Goal: Find specific page/section: Find specific page/section

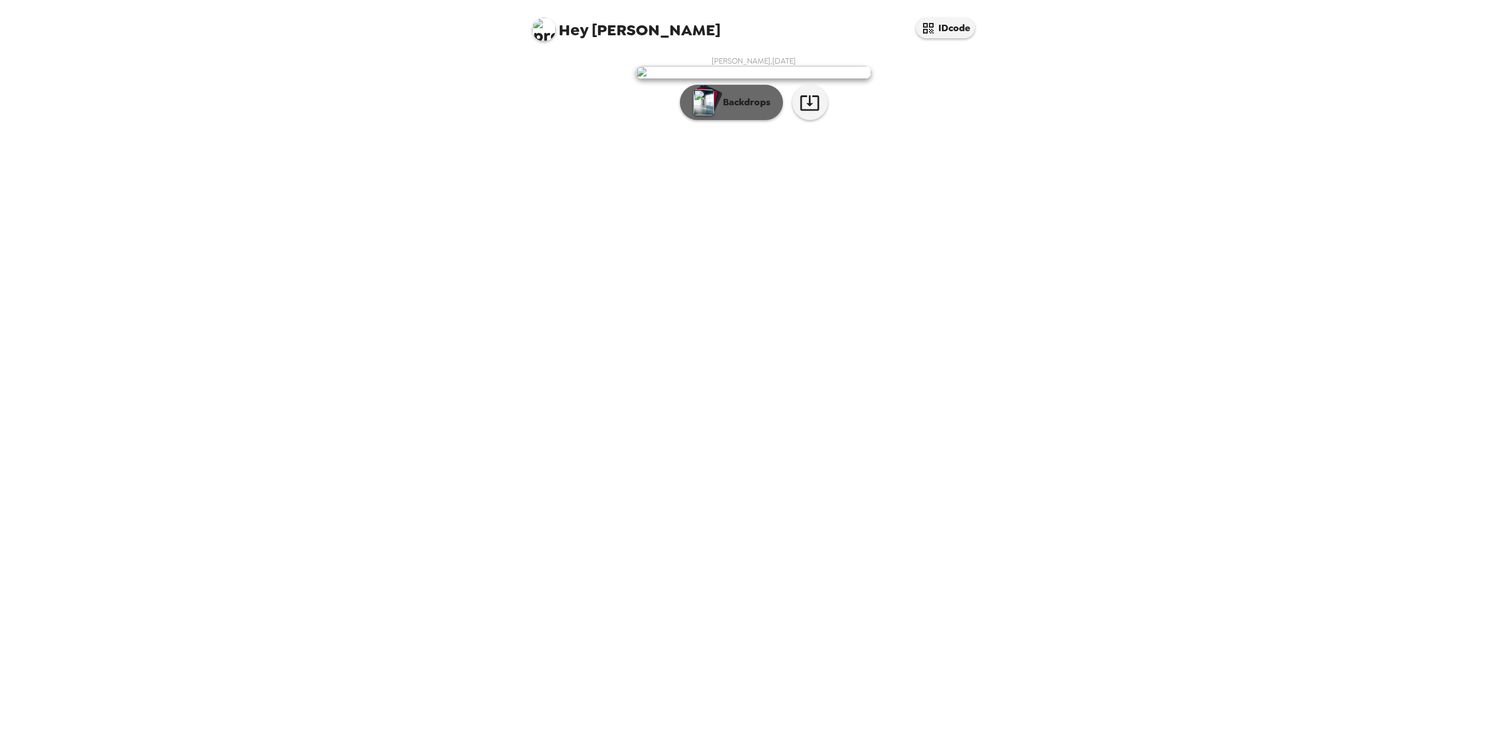
click at [747, 110] on p "Backdrops" at bounding box center [744, 102] width 54 height 14
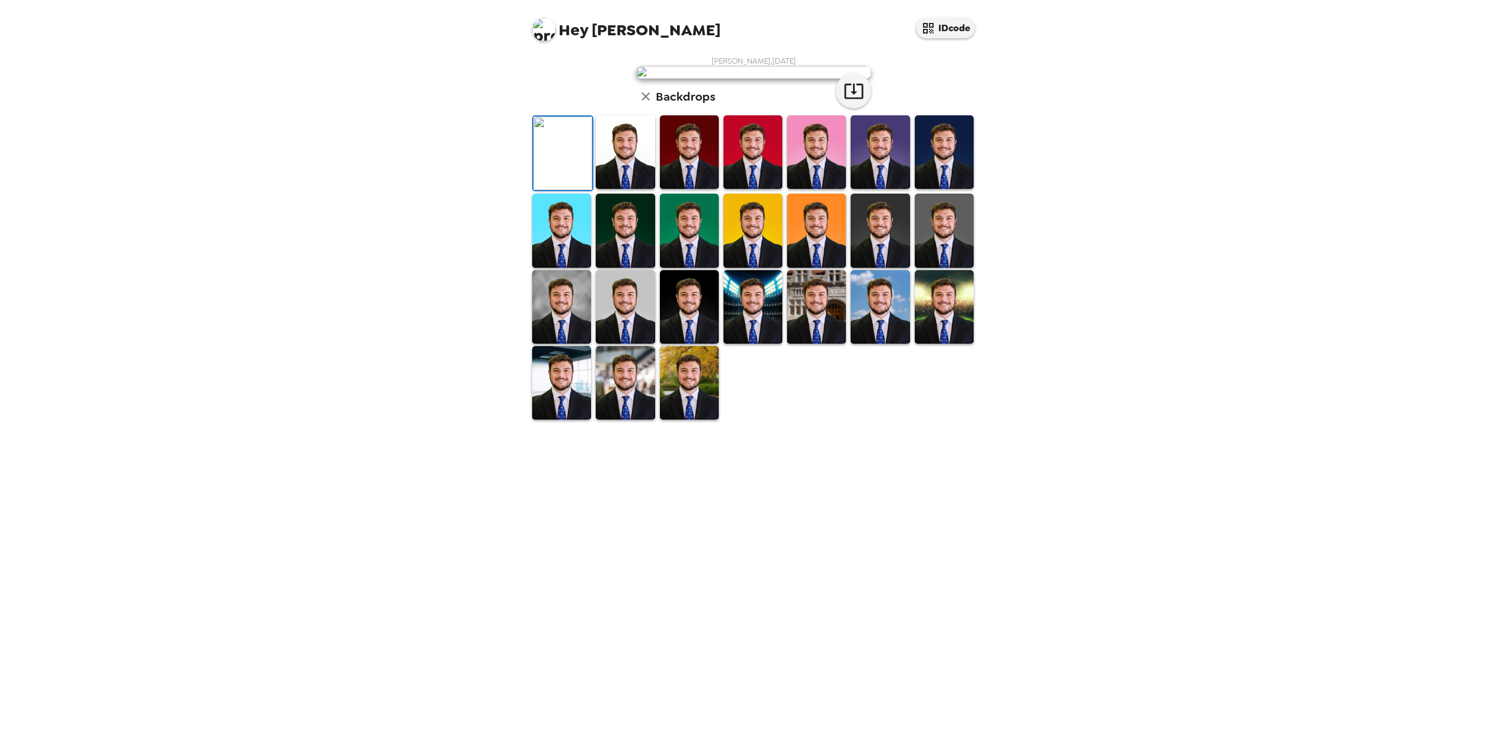
click at [629, 189] on img at bounding box center [625, 152] width 59 height 74
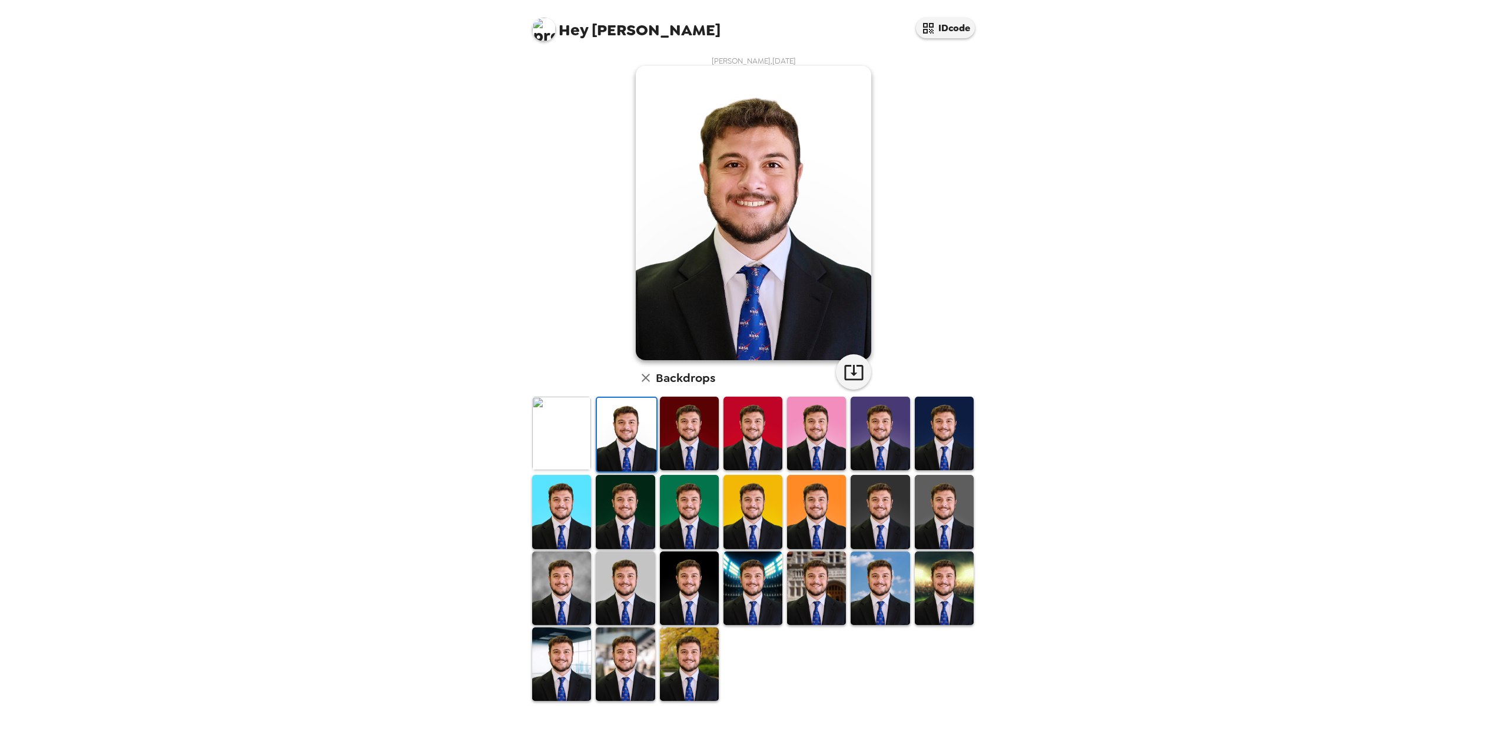
click at [879, 525] on img at bounding box center [880, 512] width 59 height 74
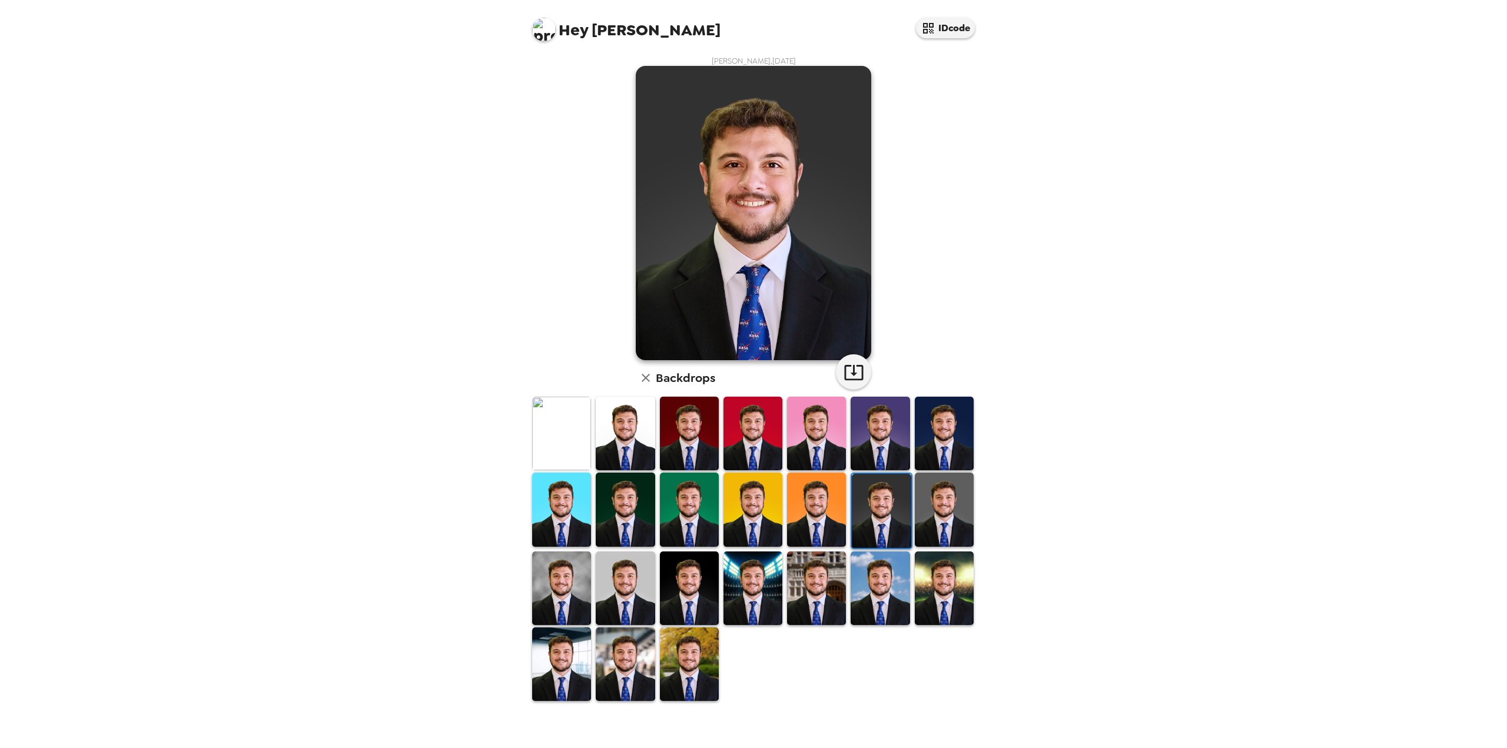
click at [686, 592] on img at bounding box center [689, 589] width 59 height 74
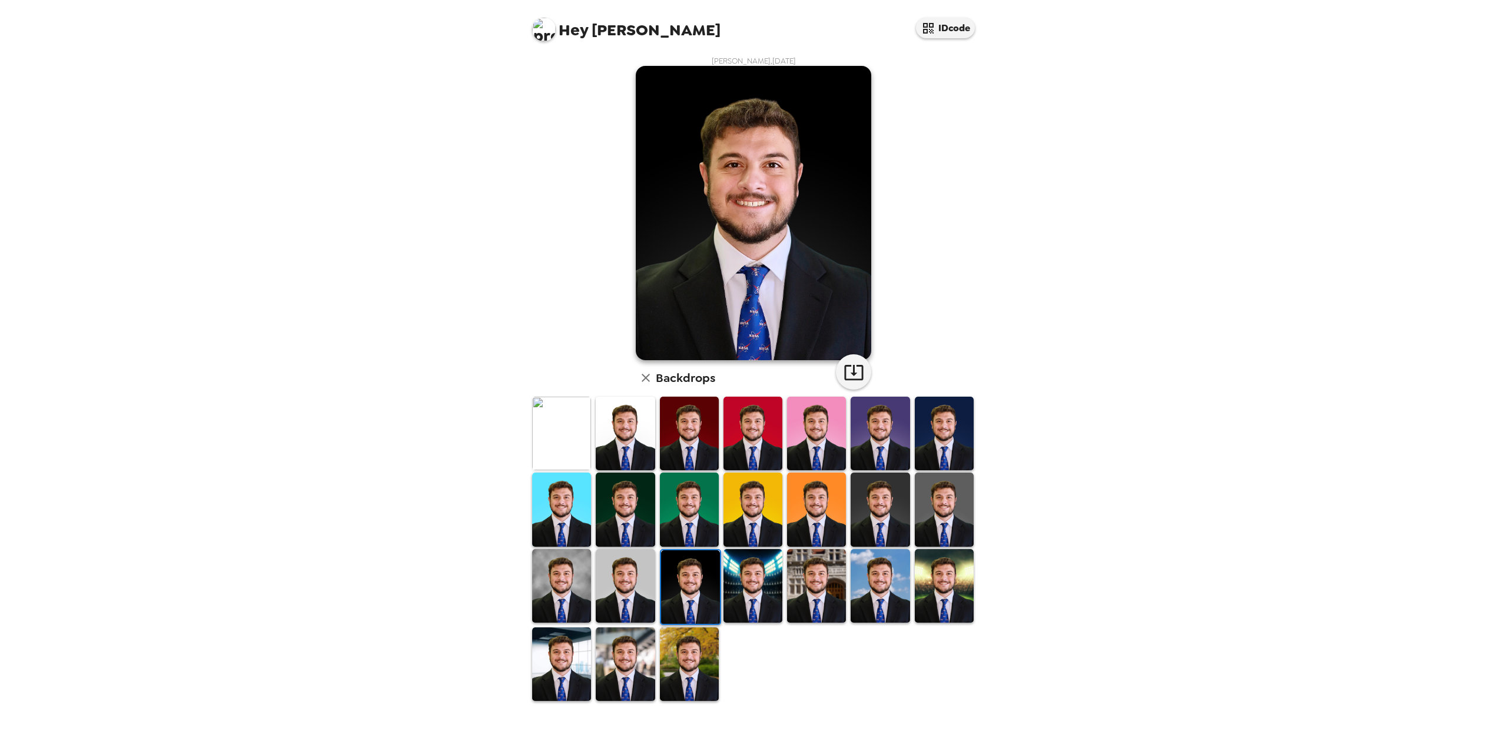
click at [553, 588] on img at bounding box center [561, 586] width 59 height 74
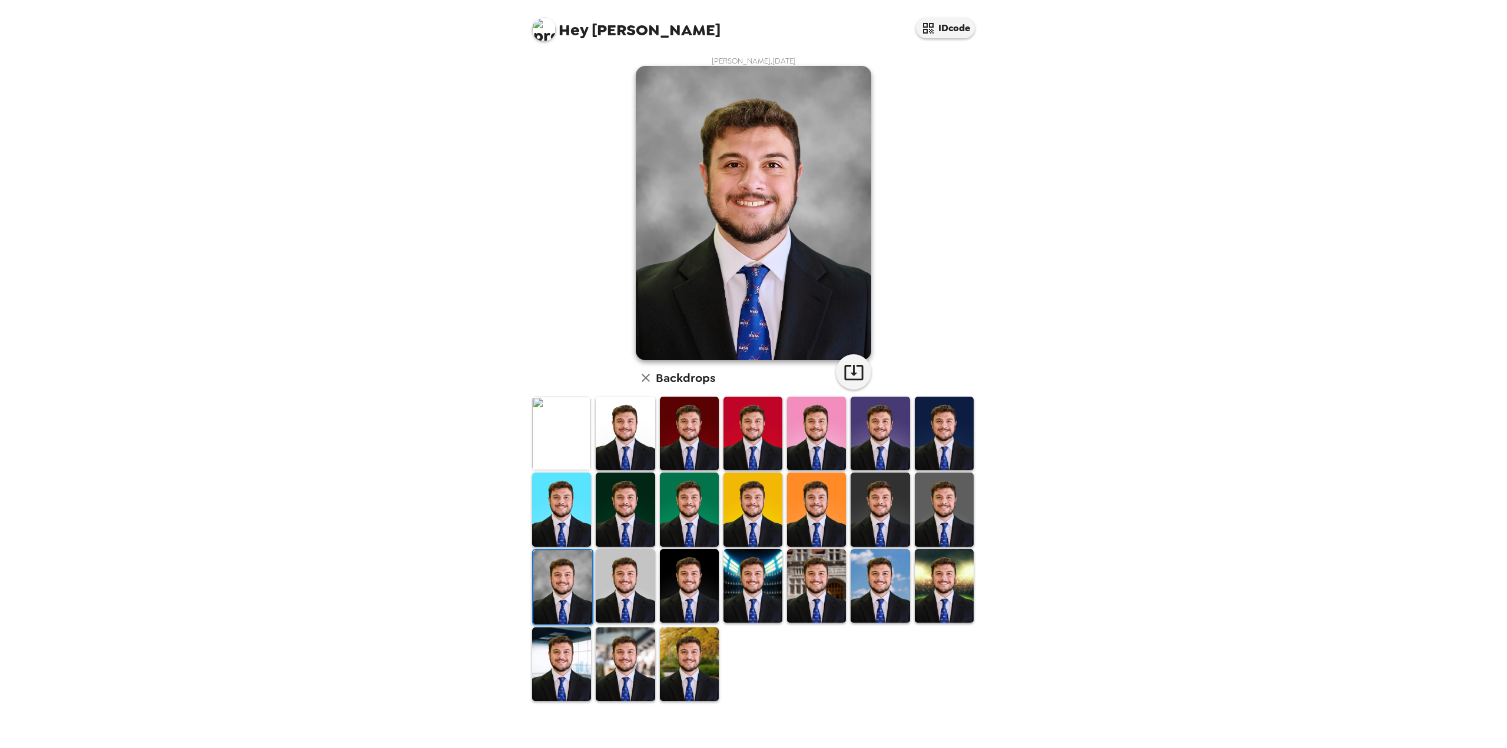
click at [939, 412] on img at bounding box center [944, 434] width 59 height 74
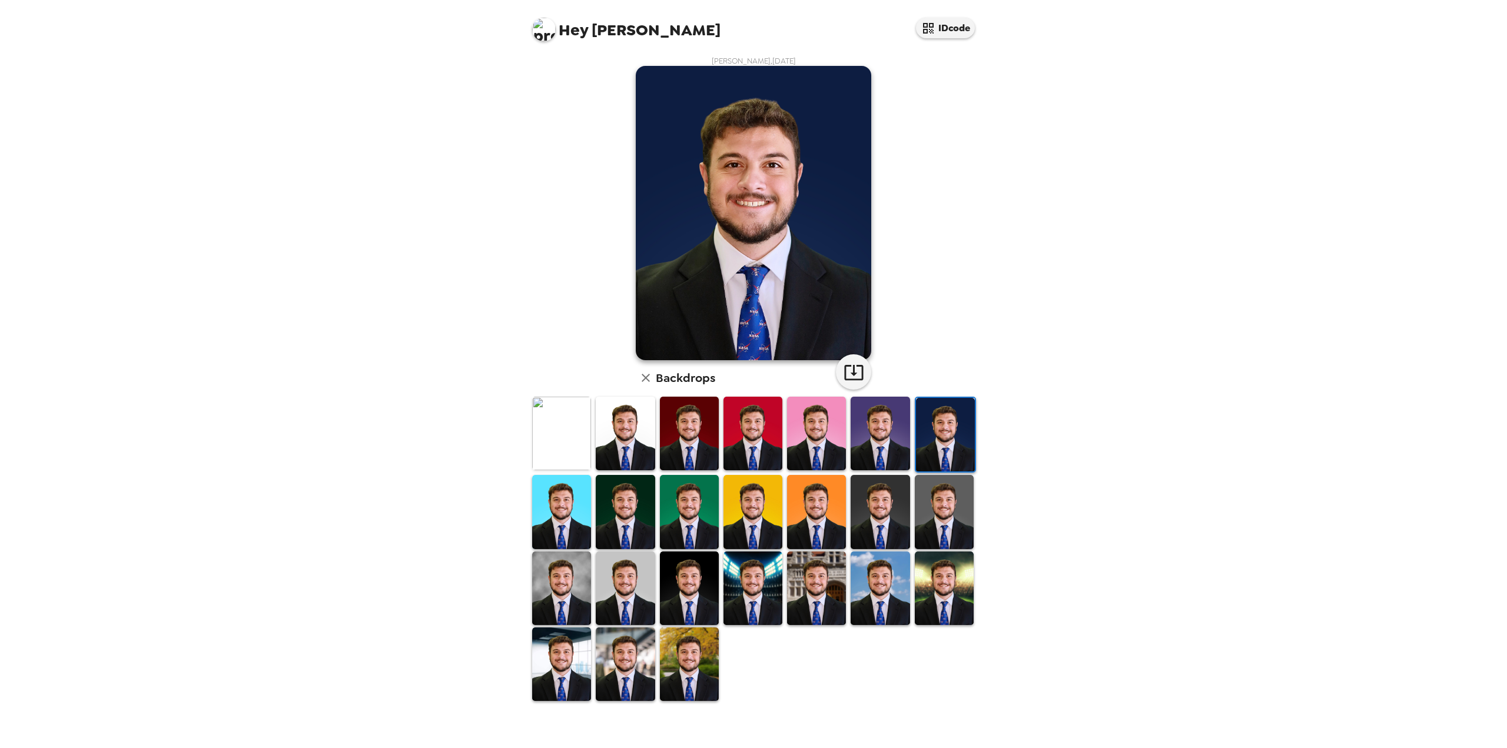
click at [877, 430] on img at bounding box center [880, 434] width 59 height 74
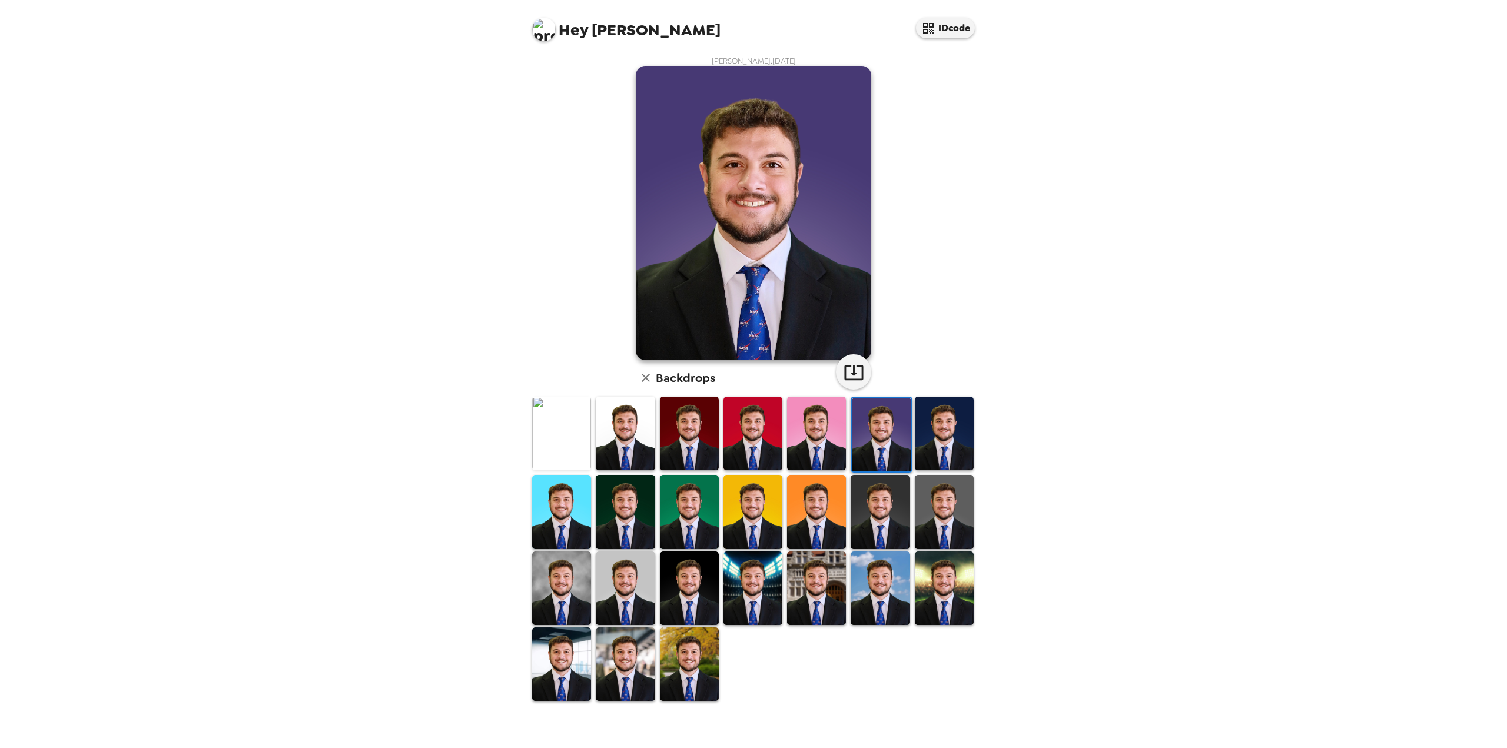
click at [812, 456] on img at bounding box center [816, 434] width 59 height 74
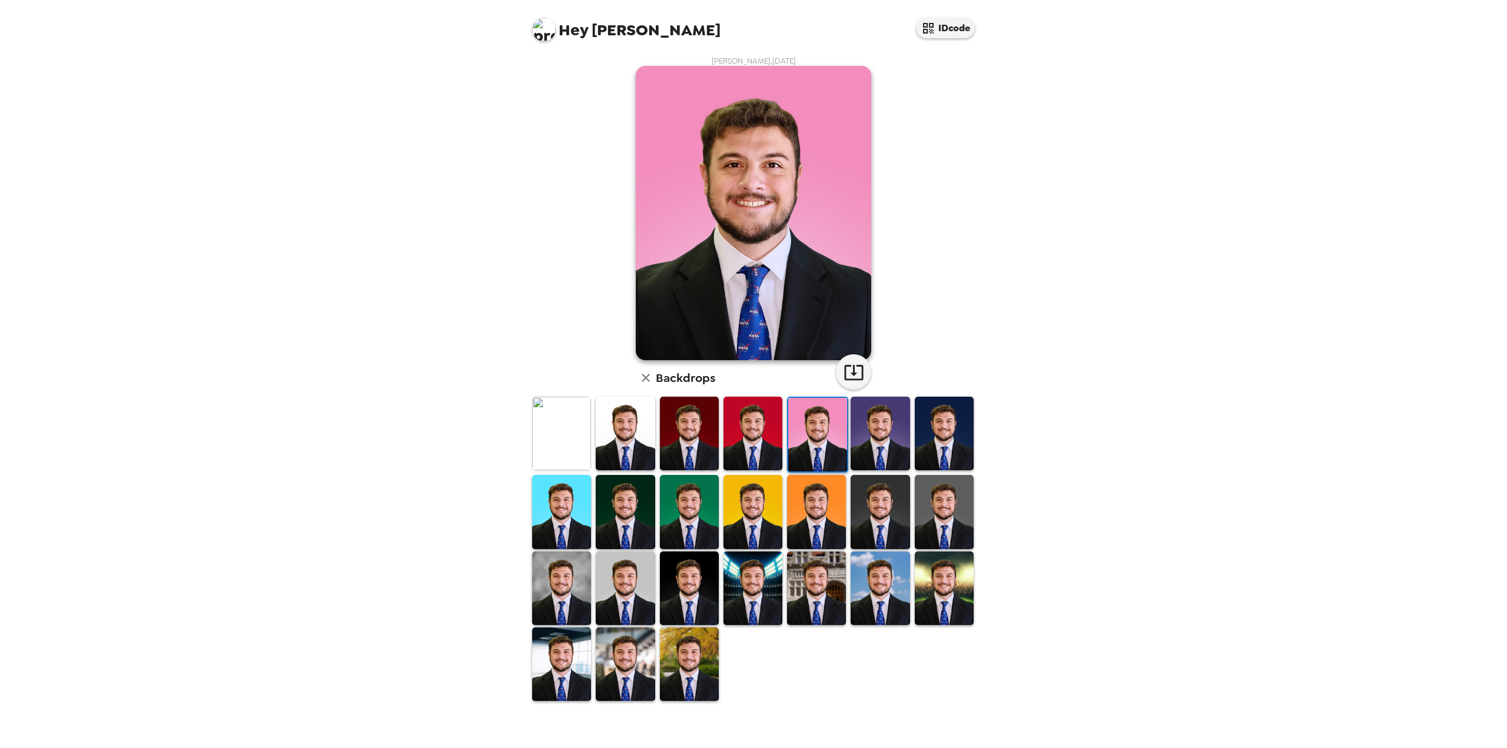
click at [753, 445] on img at bounding box center [753, 434] width 59 height 74
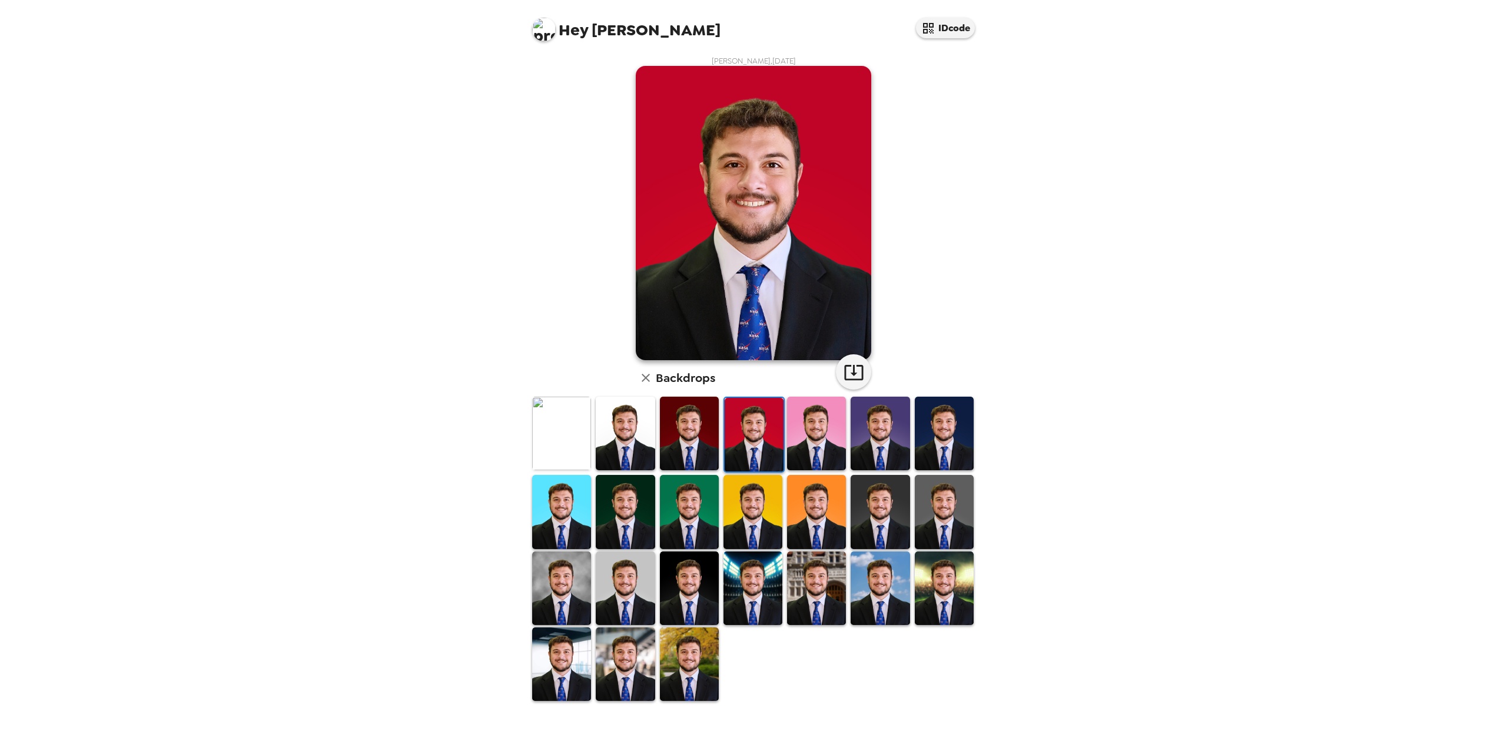
click at [694, 442] on img at bounding box center [689, 434] width 59 height 74
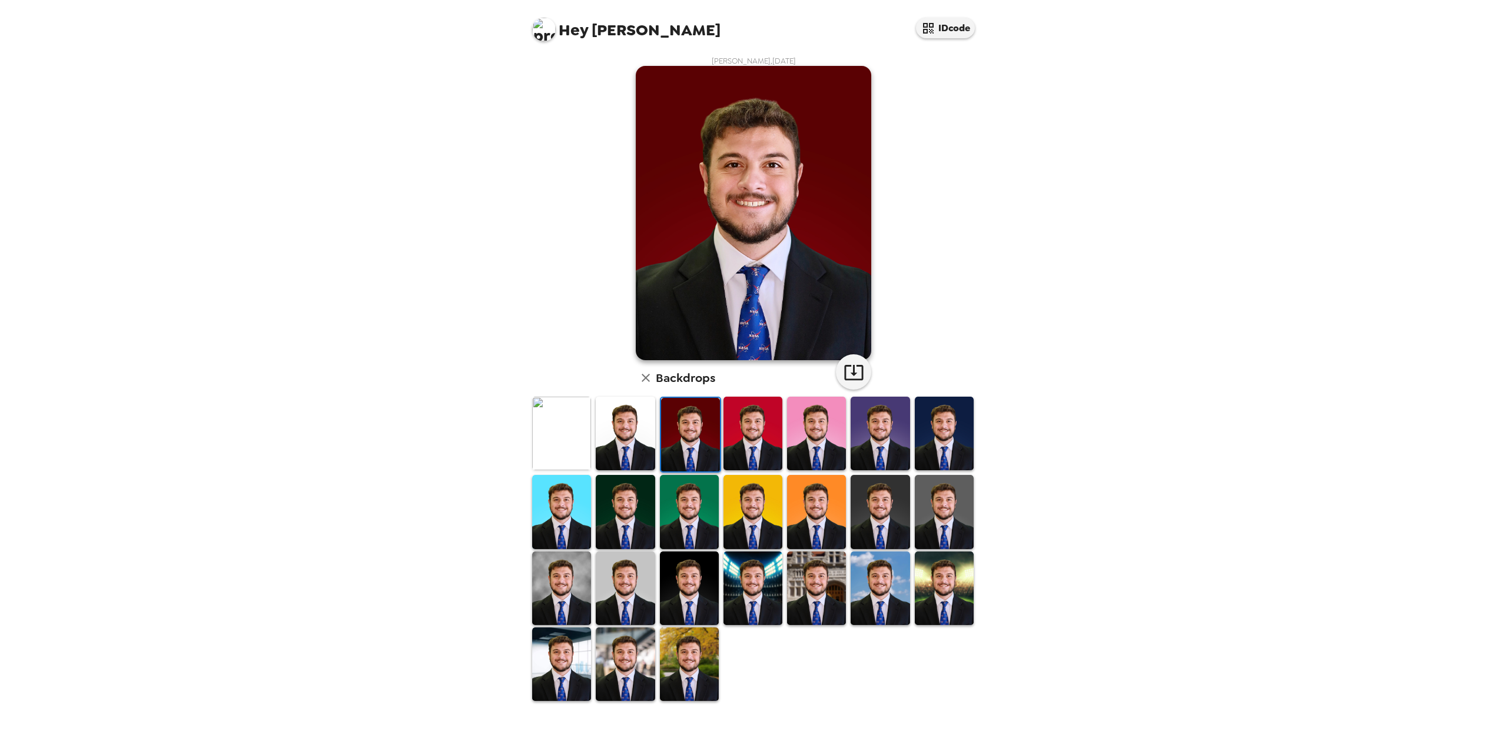
click at [566, 436] on img at bounding box center [561, 434] width 59 height 74
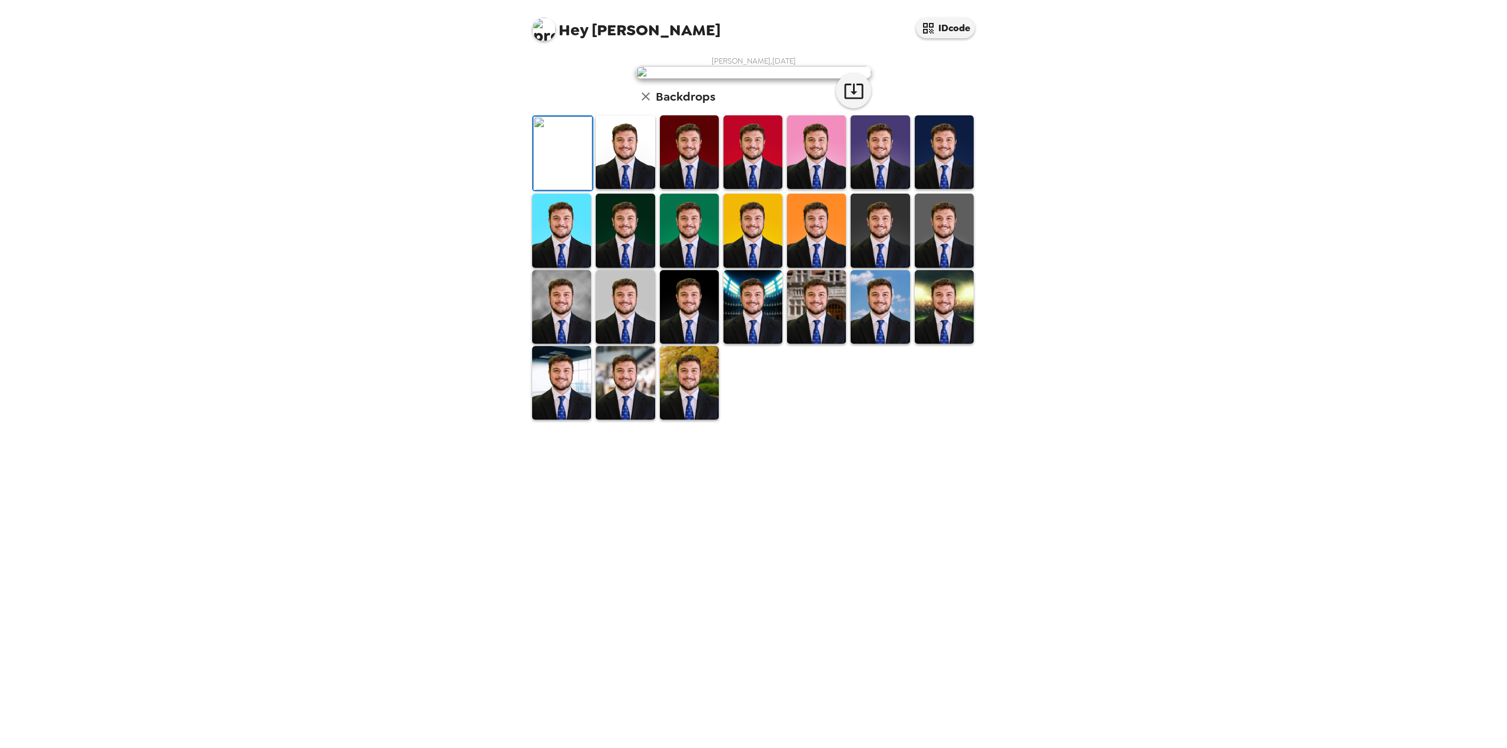
click at [612, 189] on img at bounding box center [625, 152] width 59 height 74
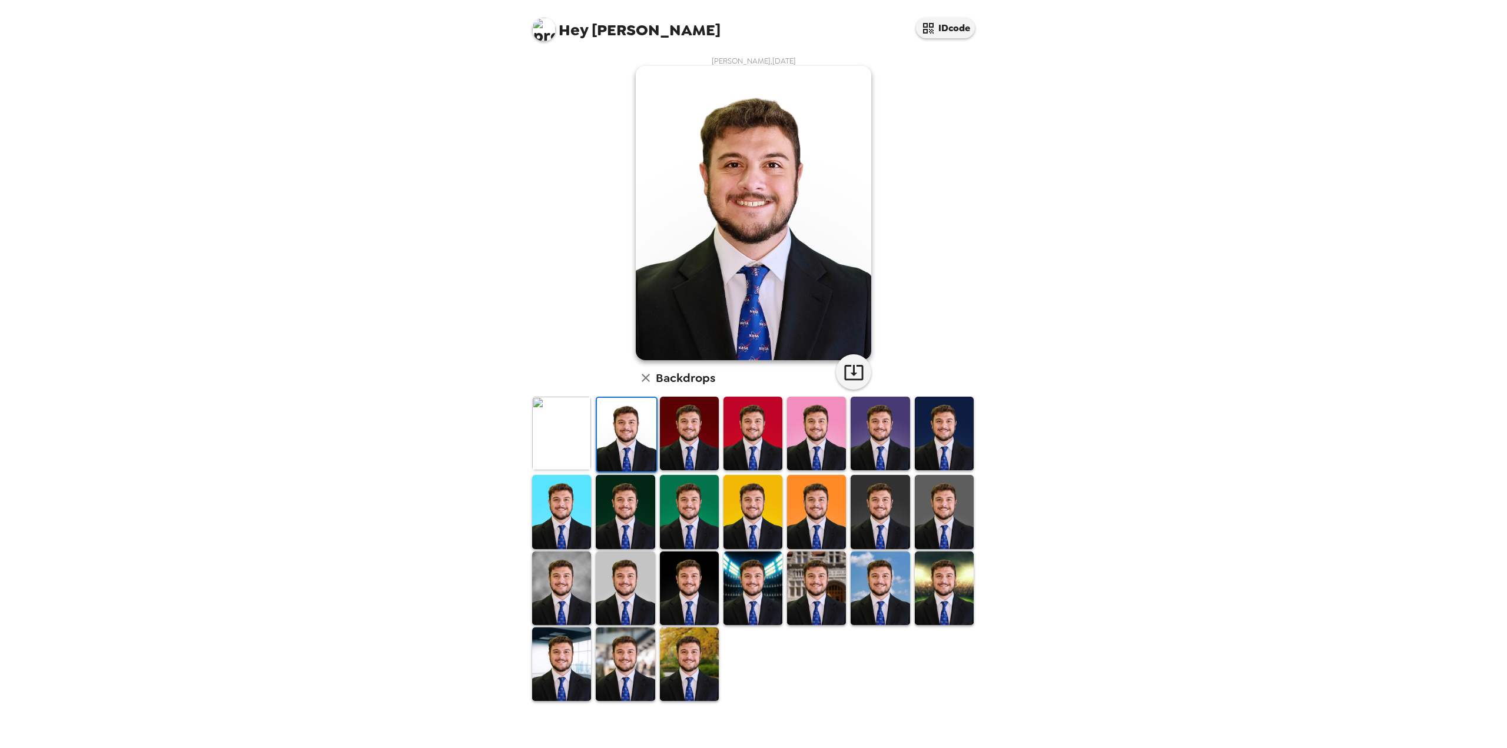
click at [542, 513] on img at bounding box center [561, 512] width 59 height 74
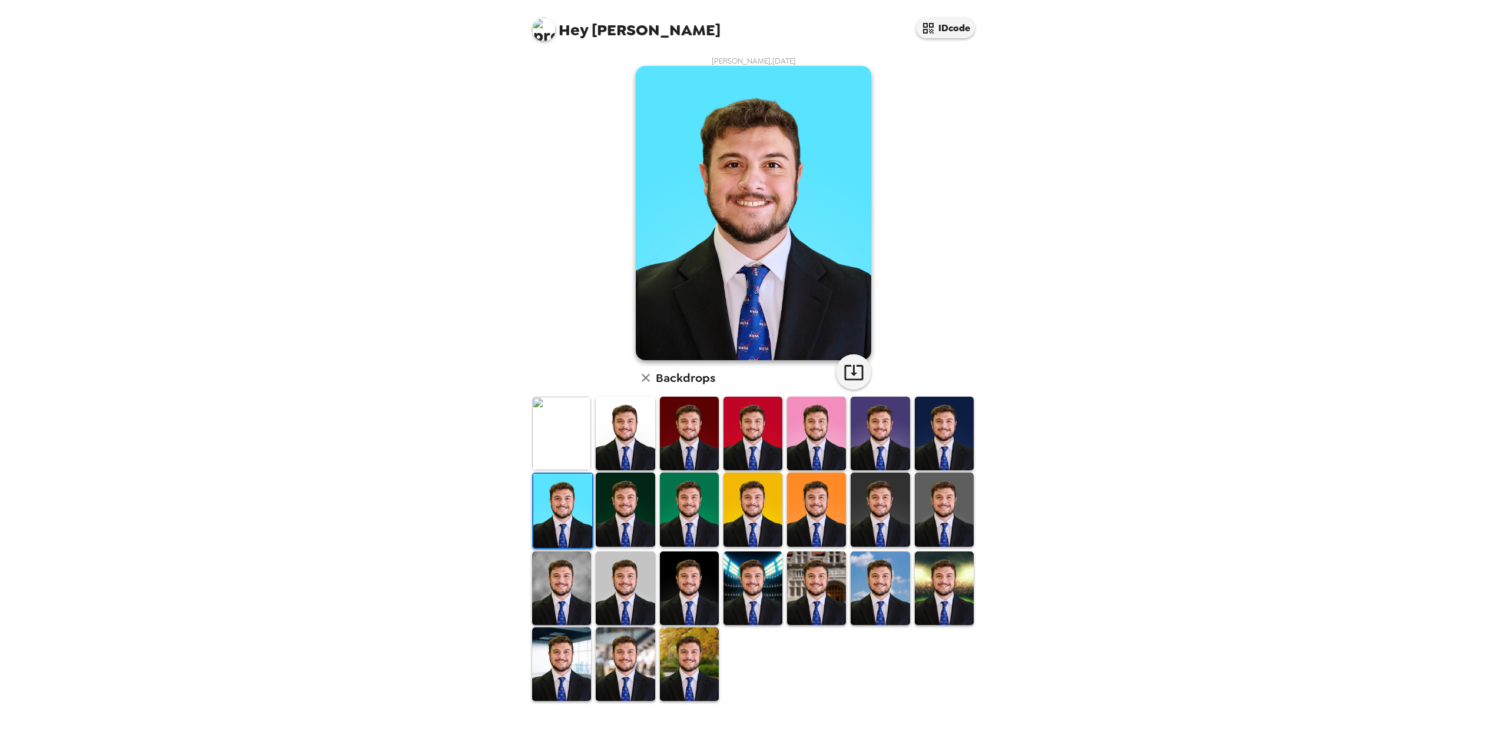
click at [617, 596] on img at bounding box center [625, 589] width 59 height 74
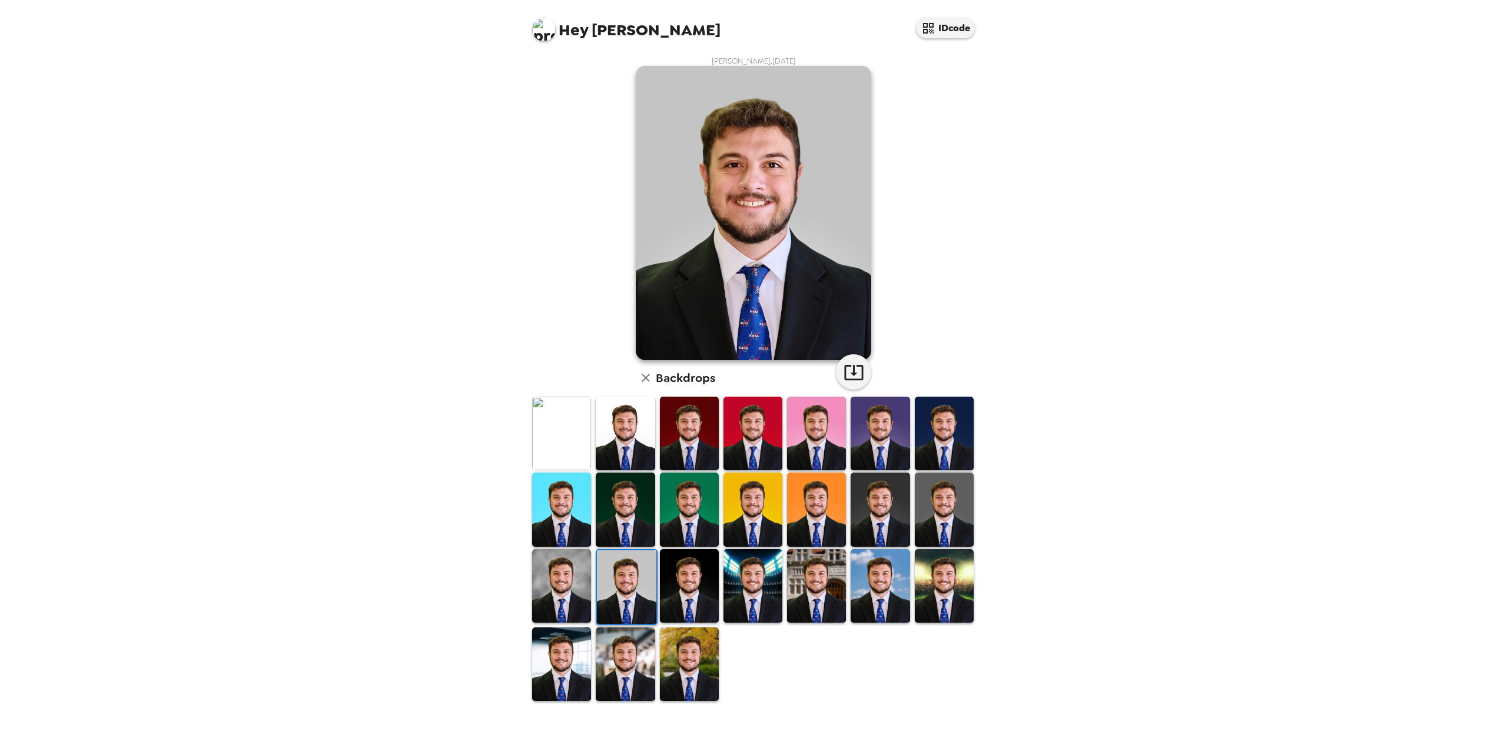
click at [555, 591] on img at bounding box center [561, 586] width 59 height 74
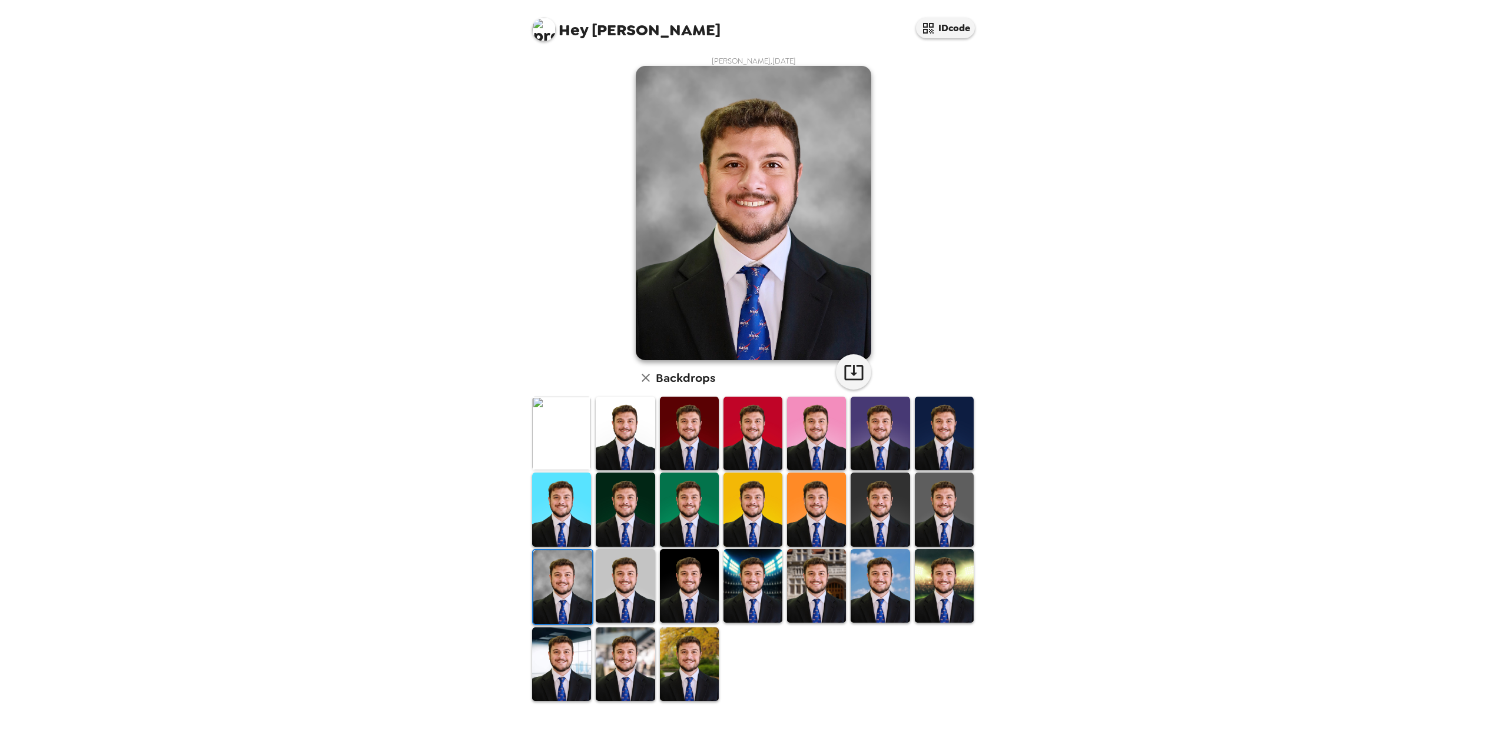
click at [620, 584] on img at bounding box center [625, 586] width 59 height 74
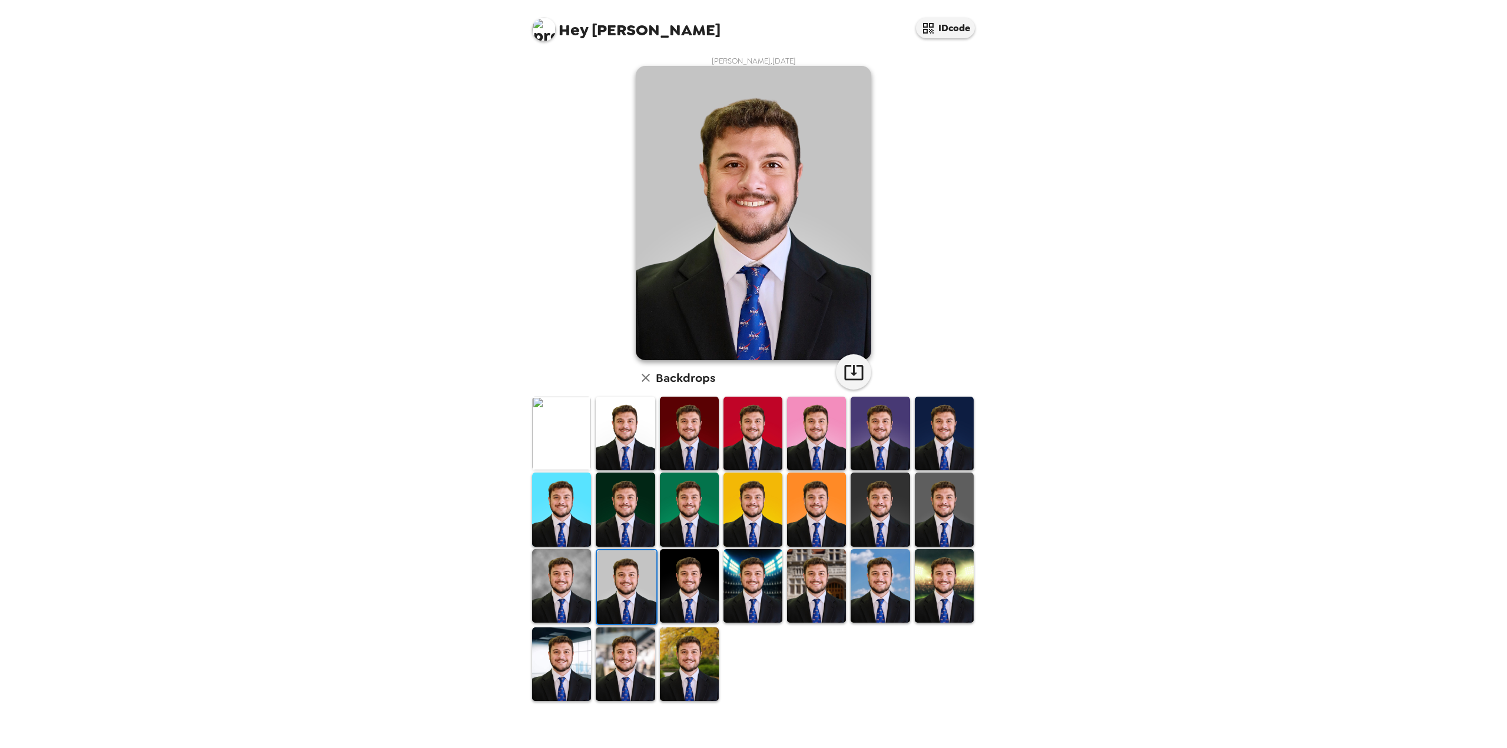
click at [943, 505] on img at bounding box center [944, 510] width 59 height 74
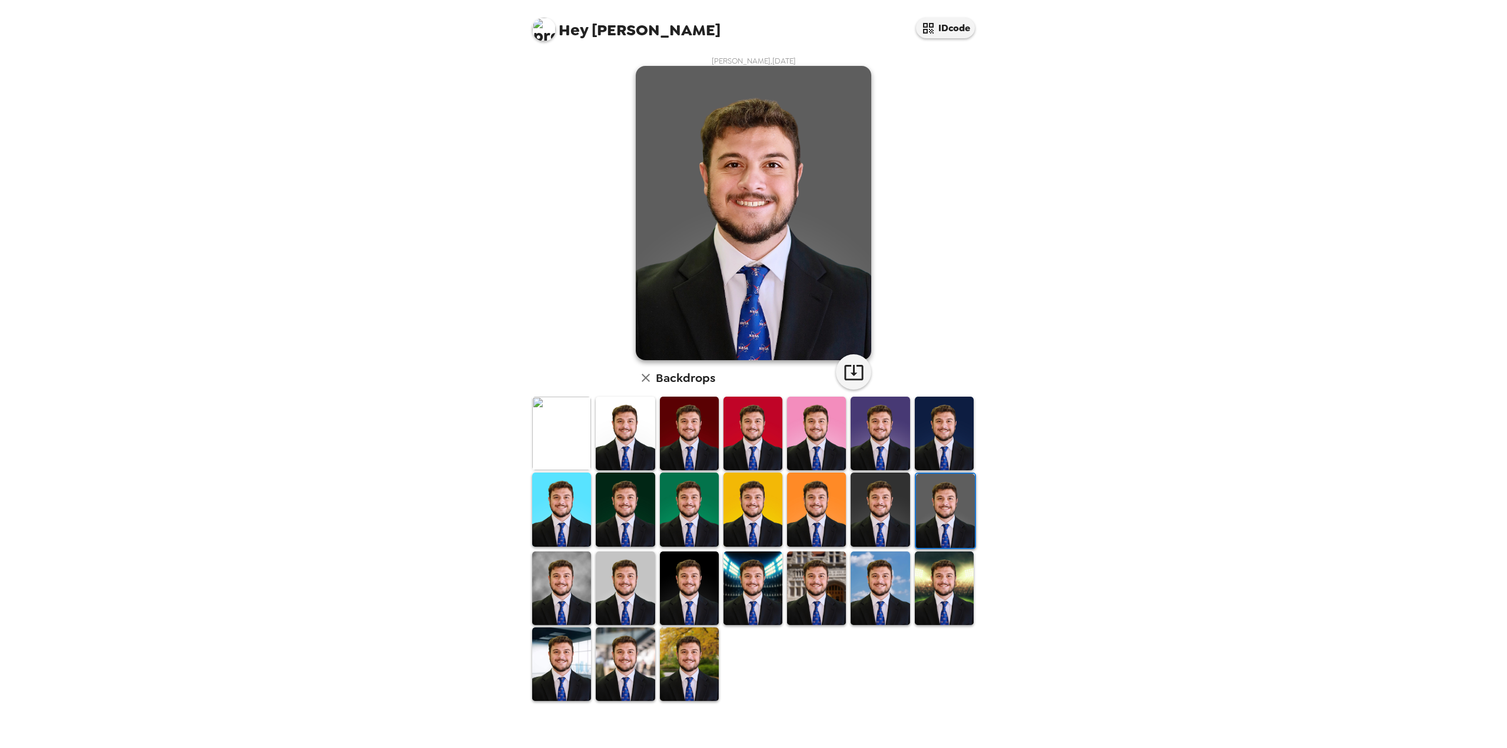
click at [876, 511] on img at bounding box center [880, 510] width 59 height 74
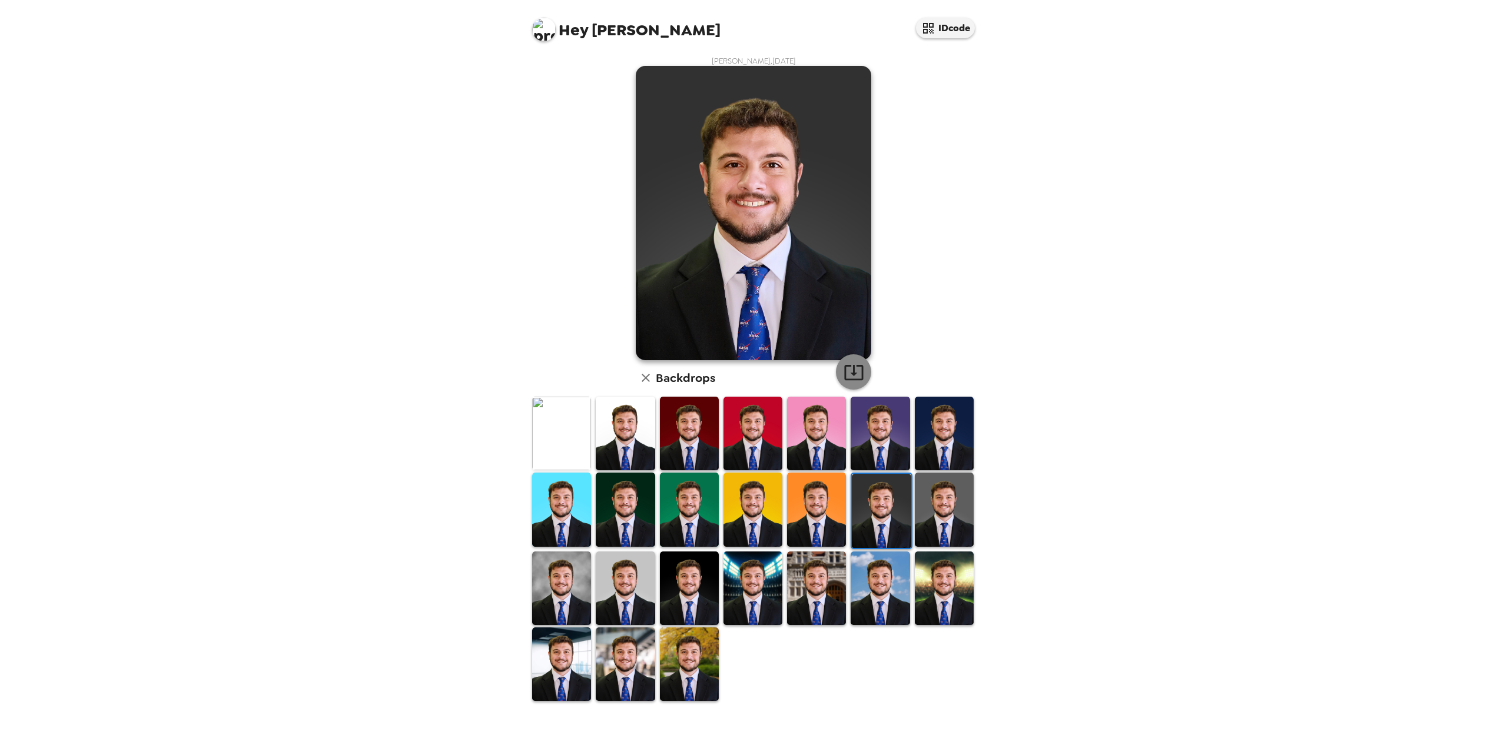
drag, startPoint x: 741, startPoint y: 177, endPoint x: 847, endPoint y: 375, distance: 224.2
click at [847, 375] on icon "button" at bounding box center [854, 372] width 21 height 21
click at [547, 28] on img at bounding box center [544, 30] width 24 height 24
drag, startPoint x: 1086, startPoint y: 150, endPoint x: 1100, endPoint y: 179, distance: 31.9
click at [1100, 178] on div at bounding box center [753, 374] width 1507 height 748
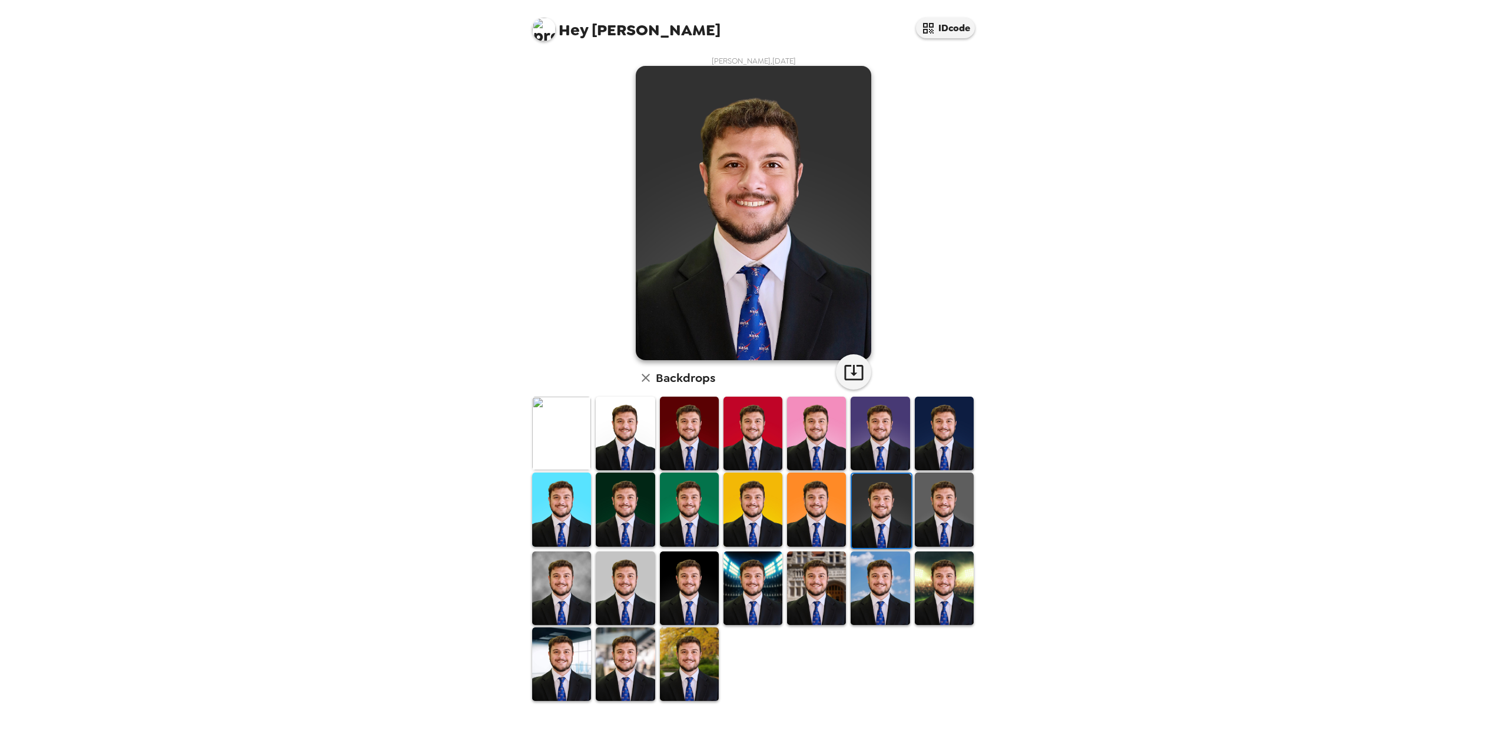
click at [1135, 227] on div "Hey [PERSON_NAME] IDcode [PERSON_NAME] , [DATE] Backdrops" at bounding box center [753, 374] width 1507 height 748
click at [878, 503] on img at bounding box center [881, 511] width 59 height 74
click at [807, 417] on img at bounding box center [816, 434] width 59 height 74
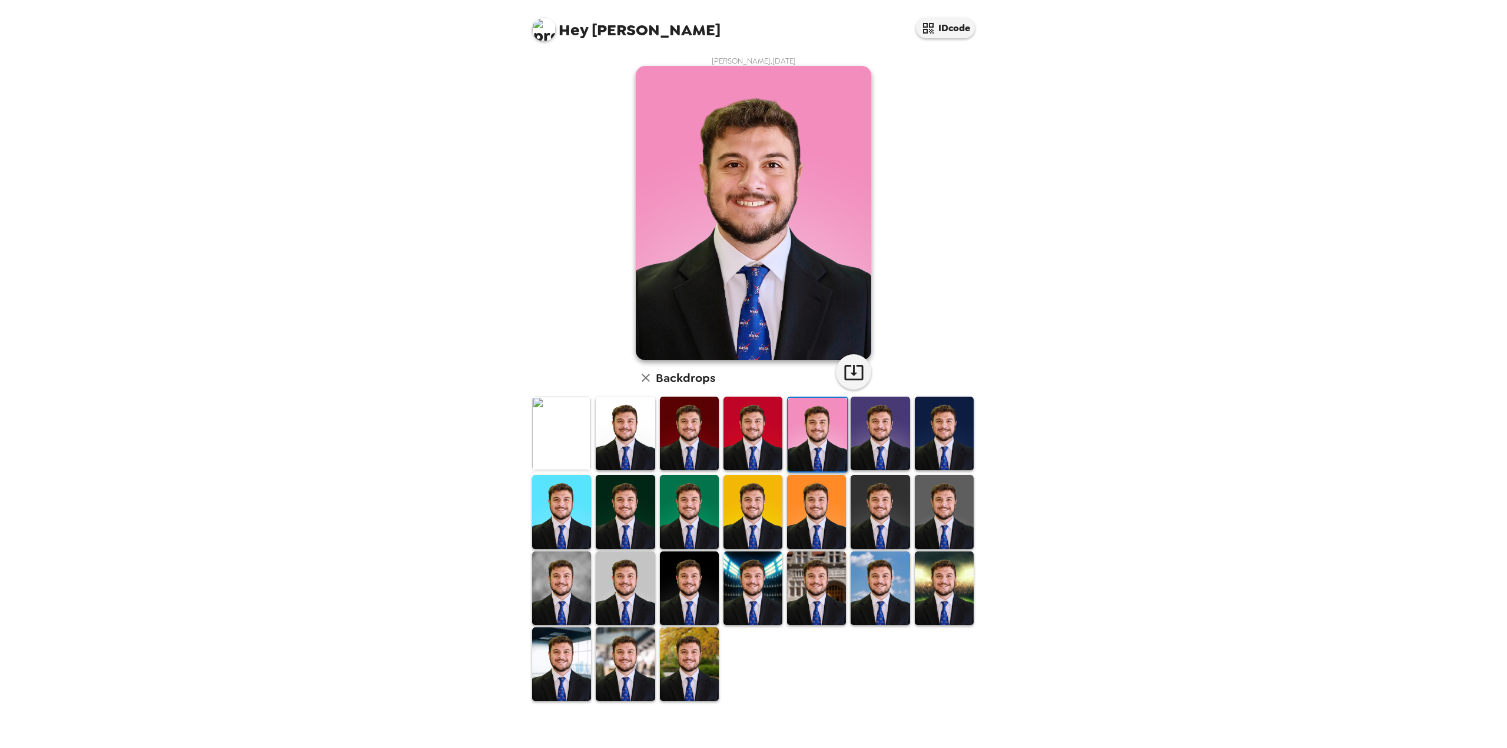
click at [760, 452] on img at bounding box center [753, 434] width 59 height 74
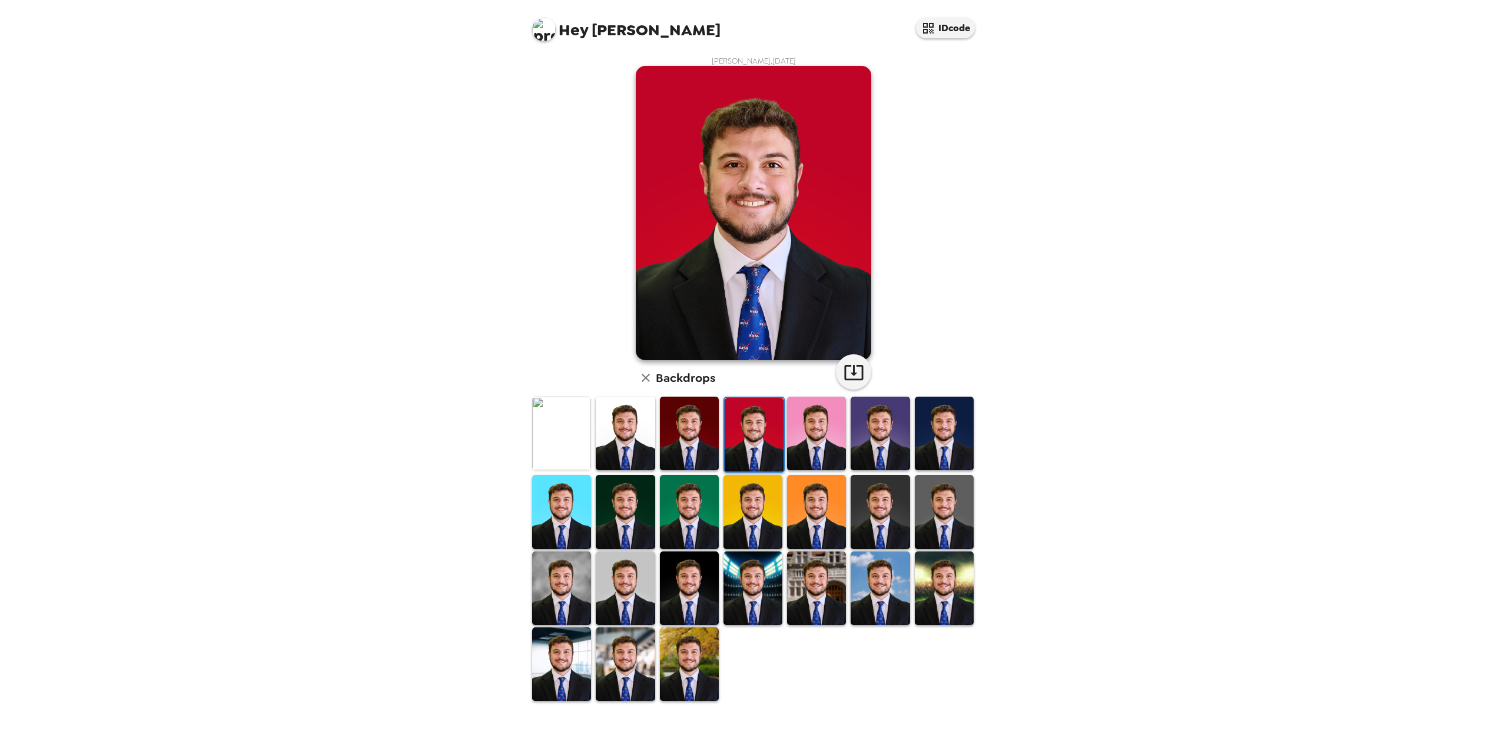
click at [697, 430] on img at bounding box center [689, 434] width 59 height 74
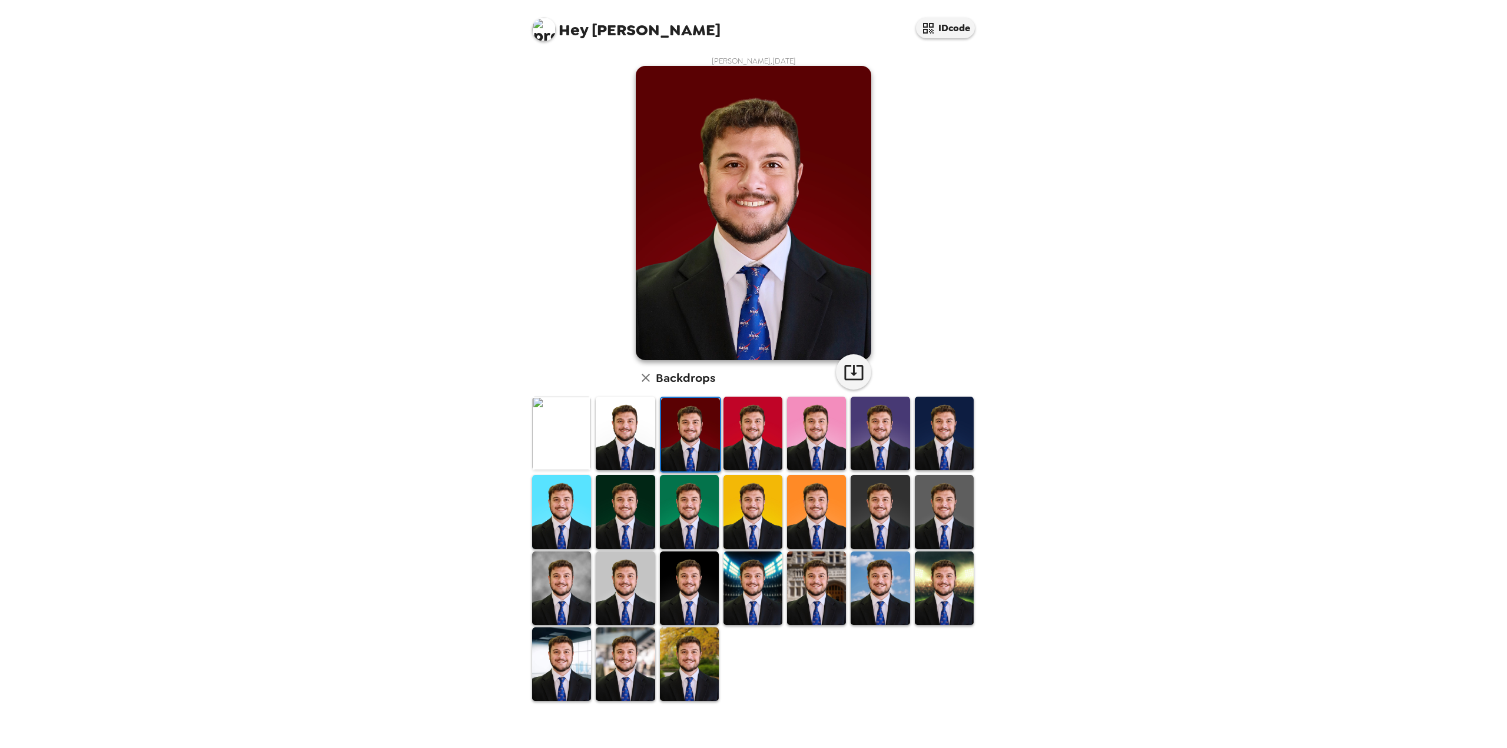
click at [750, 425] on img at bounding box center [753, 434] width 59 height 74
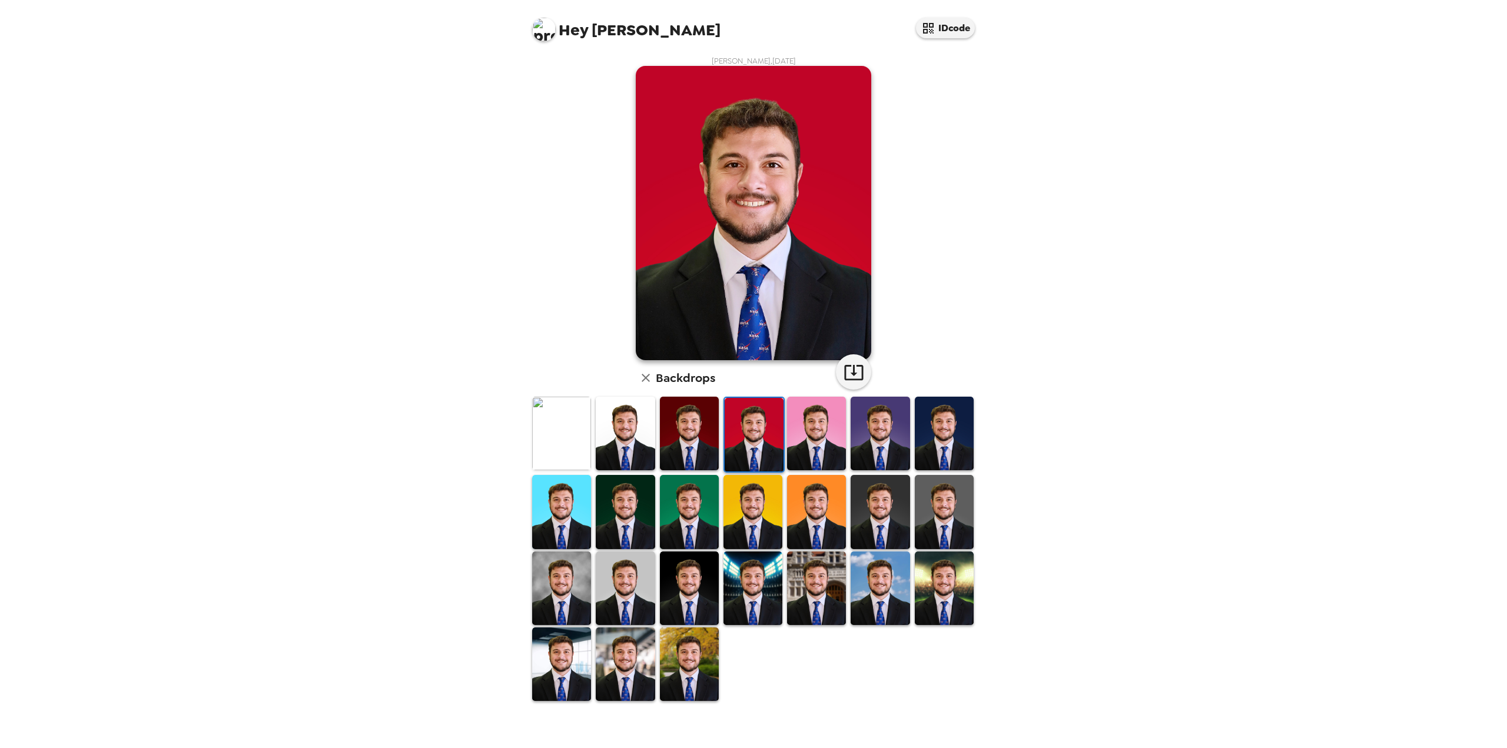
click at [702, 427] on img at bounding box center [689, 434] width 59 height 74
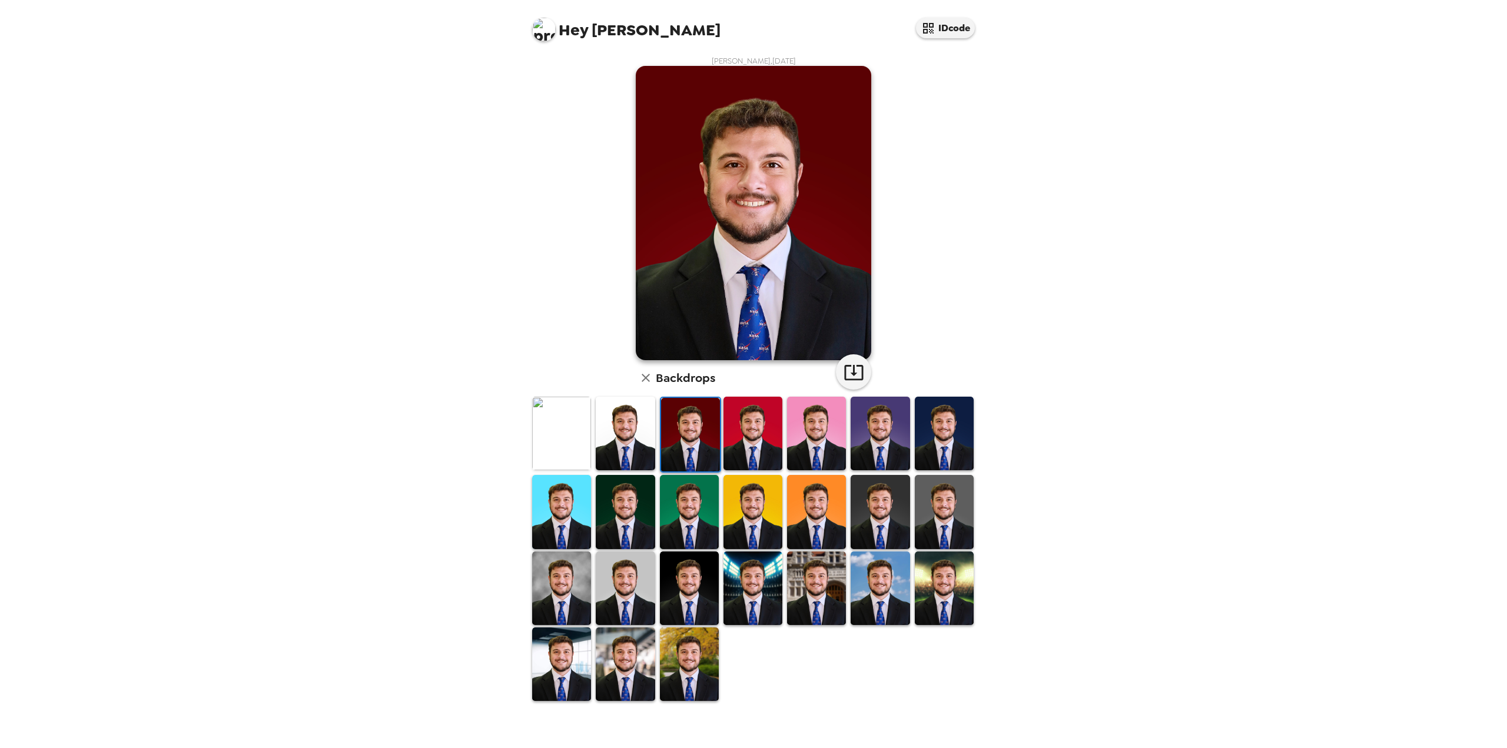
click at [735, 528] on img at bounding box center [753, 512] width 59 height 74
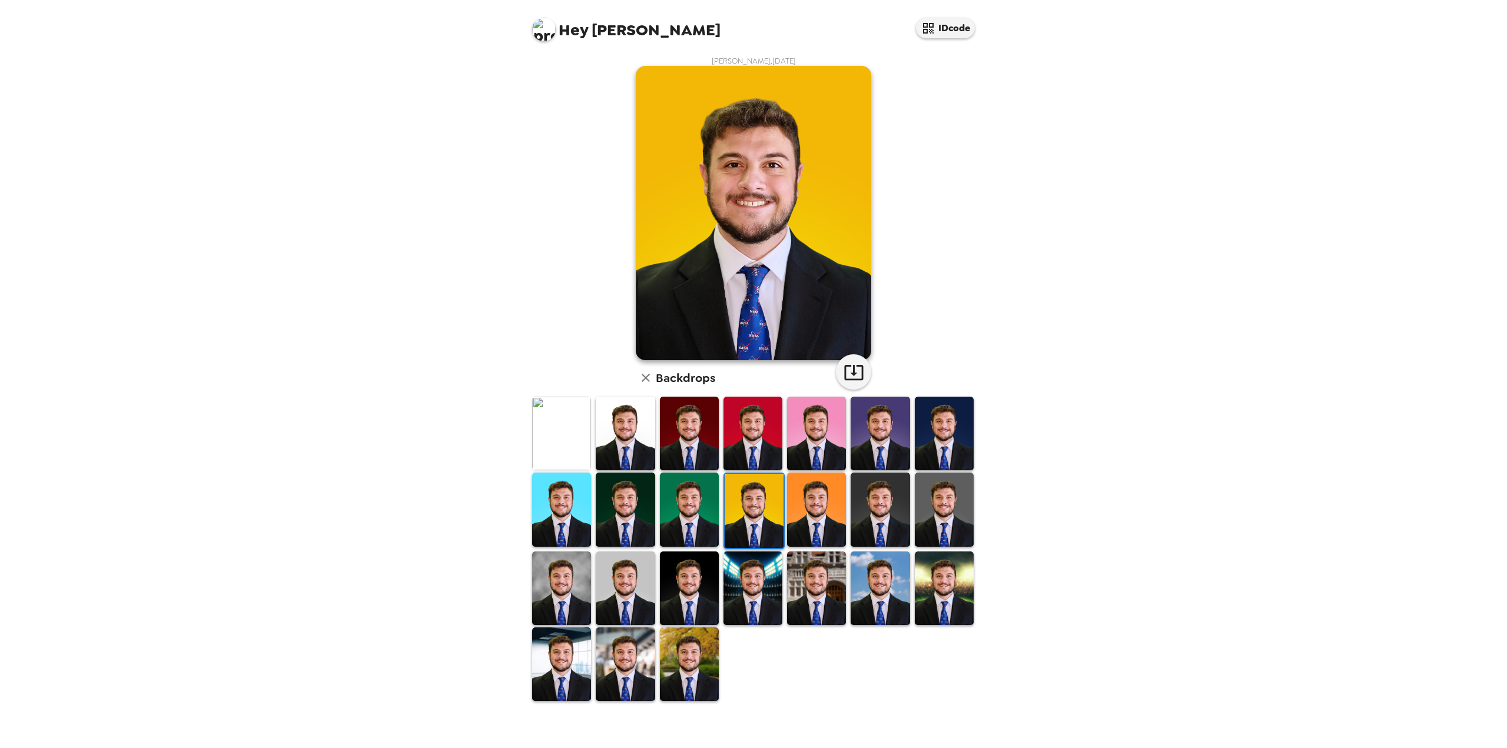
click at [703, 518] on img at bounding box center [689, 510] width 59 height 74
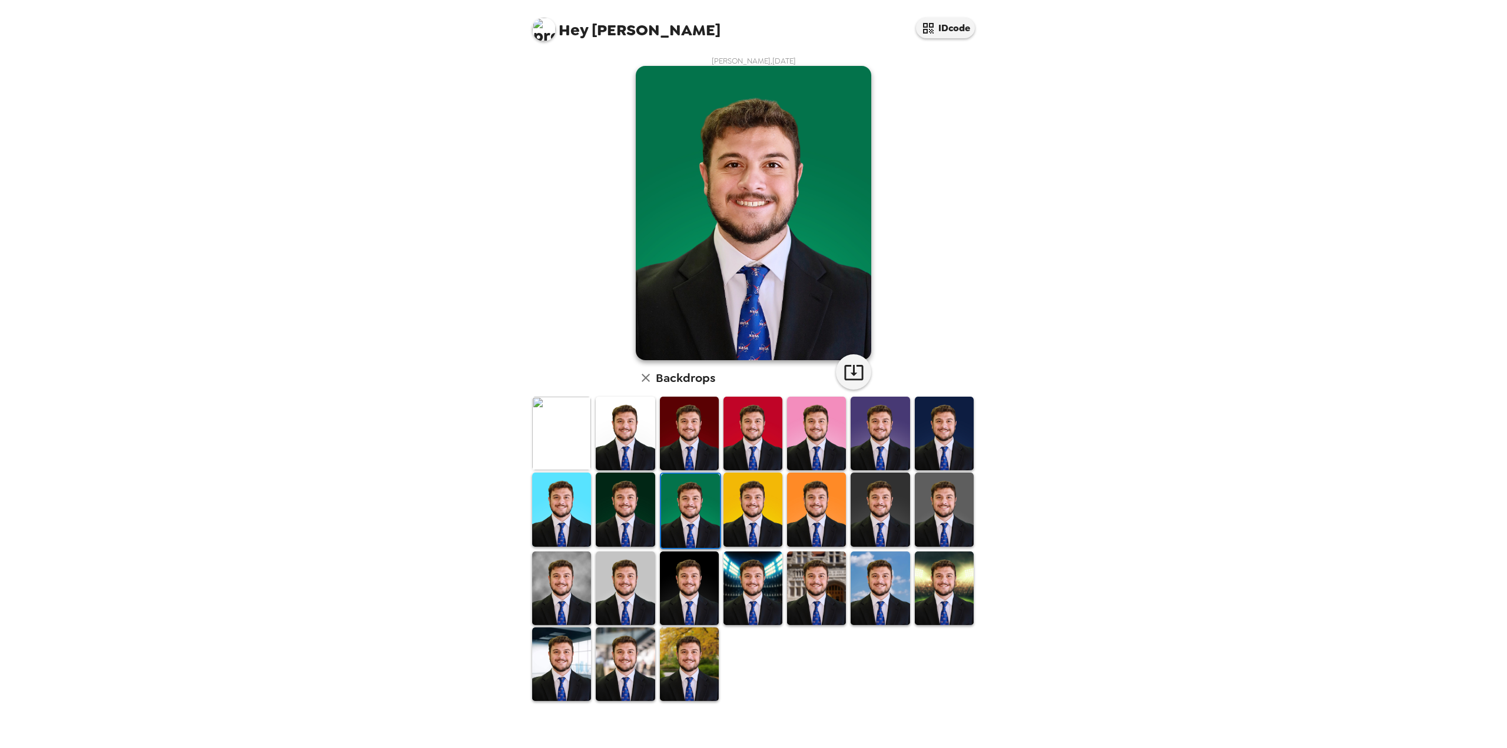
click at [690, 593] on img at bounding box center [689, 589] width 59 height 74
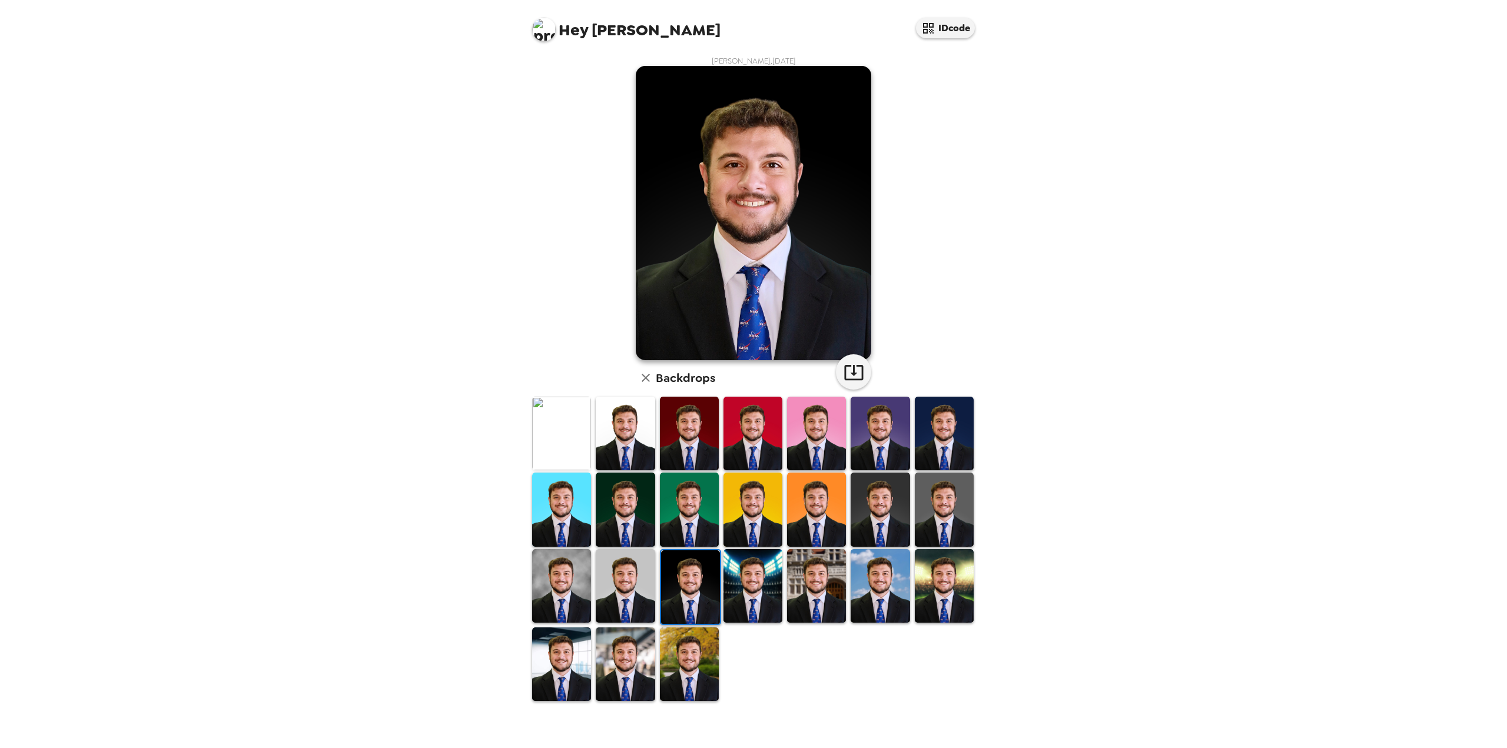
click at [638, 581] on img at bounding box center [625, 586] width 59 height 74
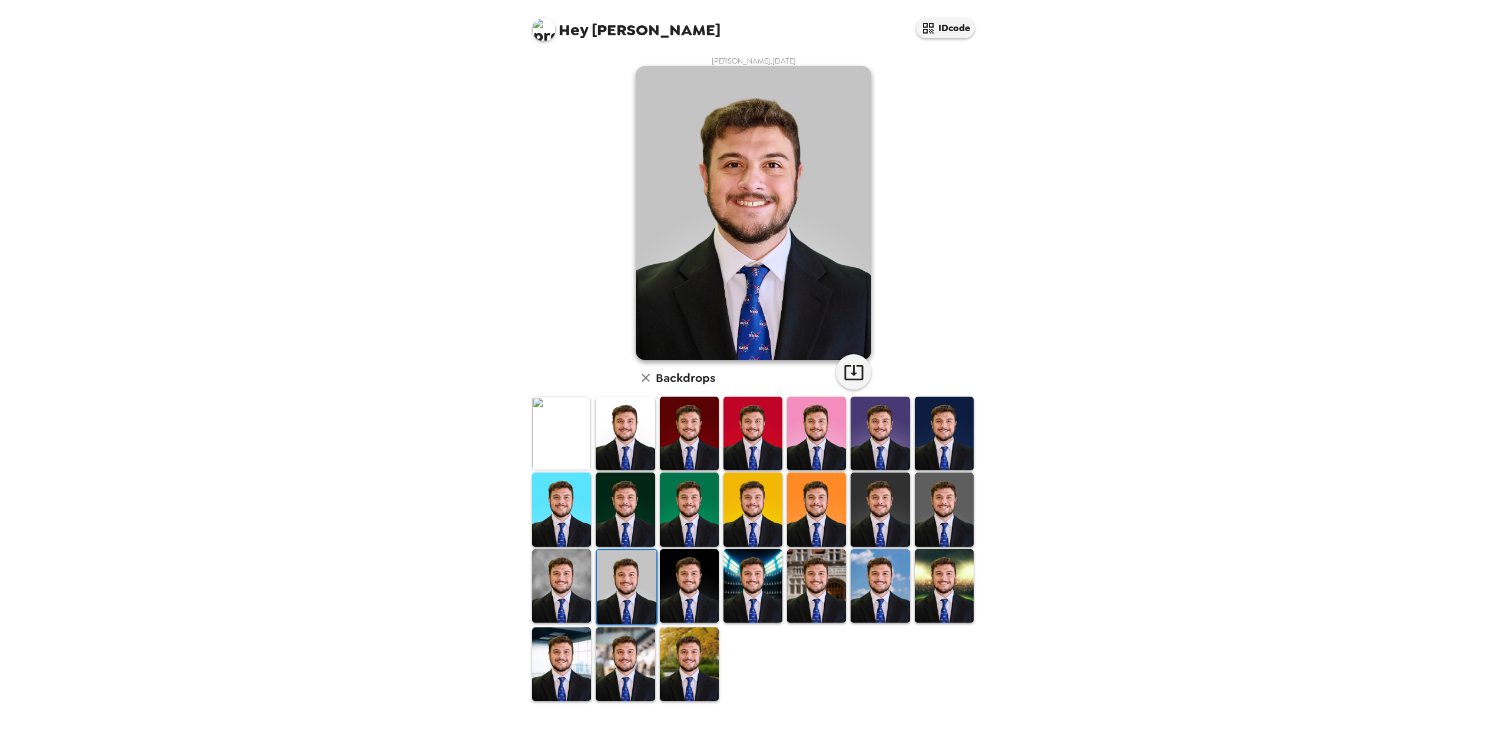
click at [552, 600] on img at bounding box center [561, 586] width 59 height 74
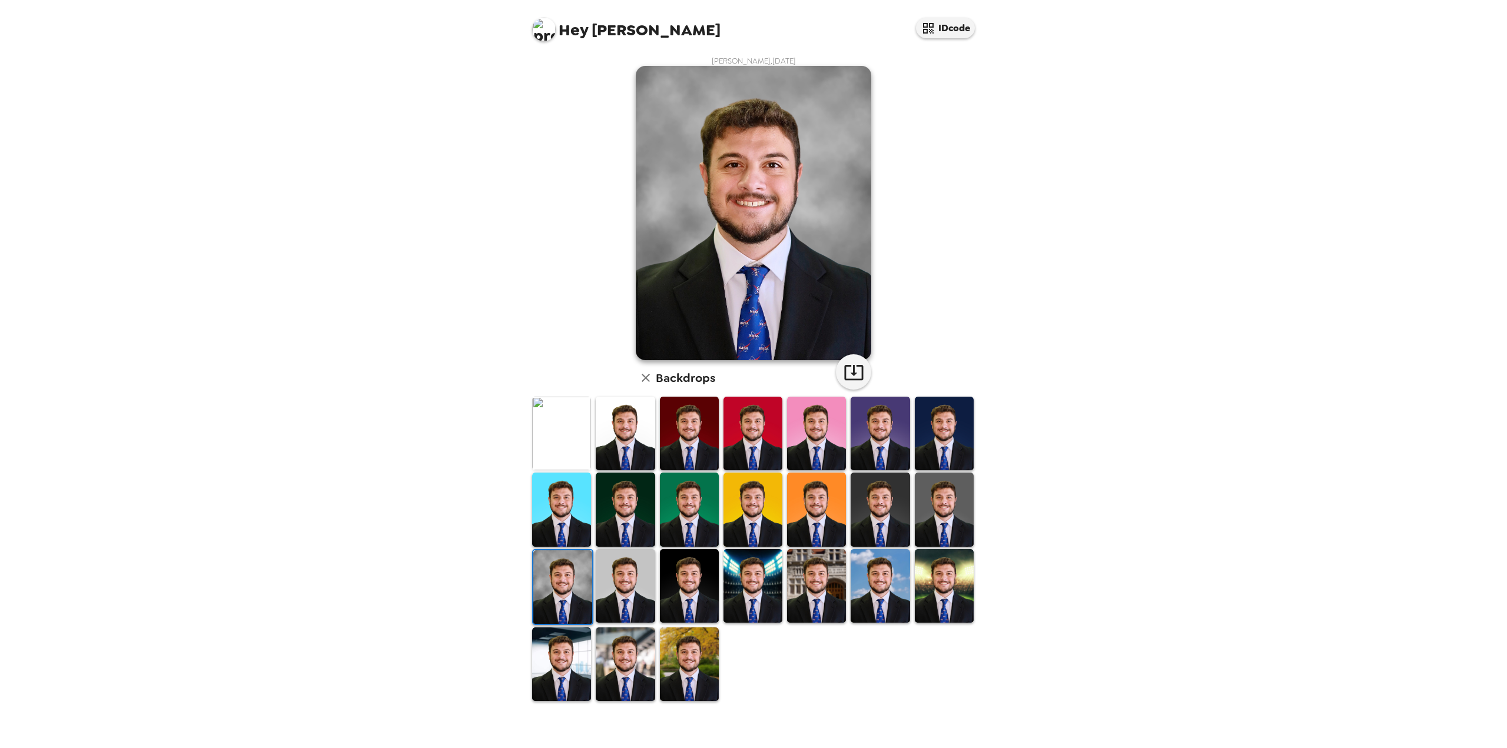
click at [890, 514] on img at bounding box center [880, 510] width 59 height 74
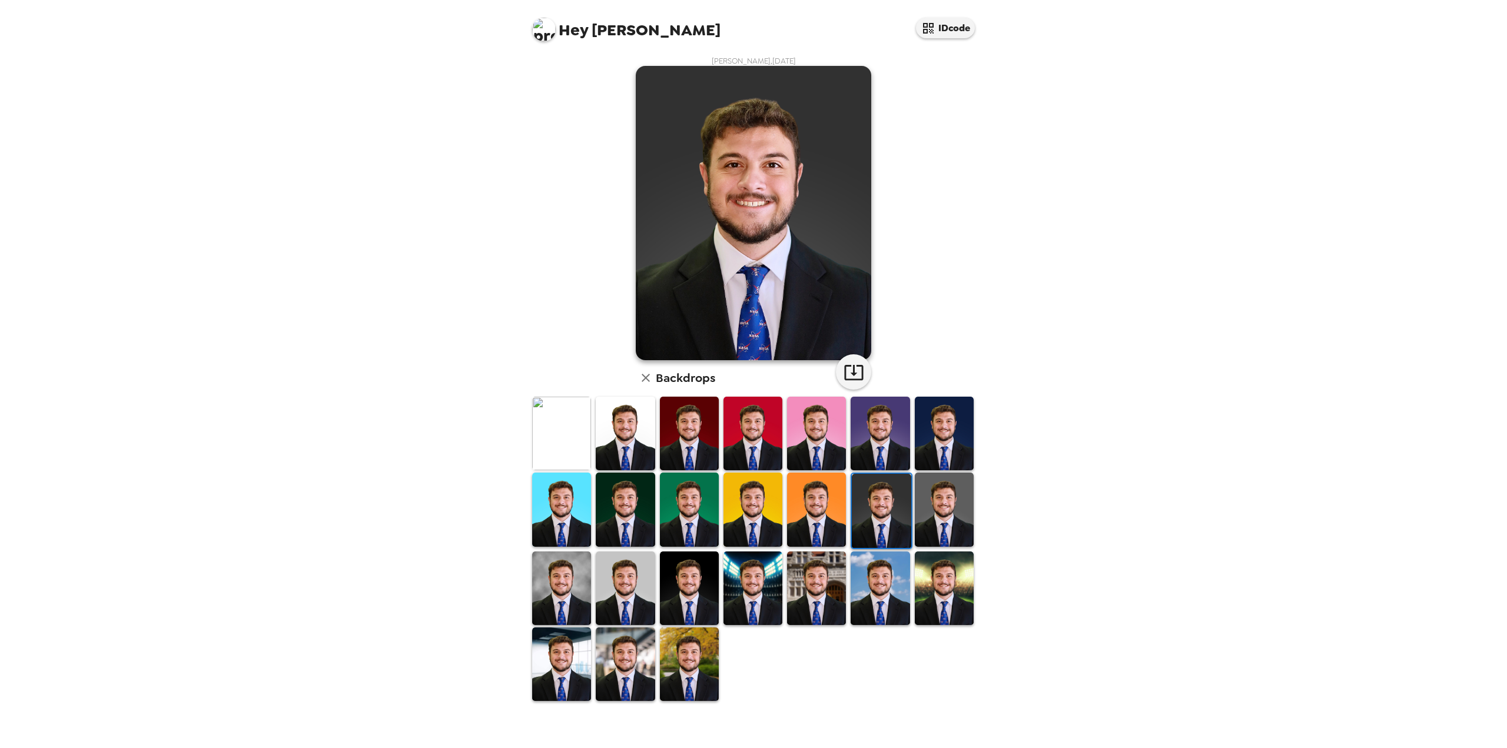
click at [732, 412] on img at bounding box center [753, 434] width 59 height 74
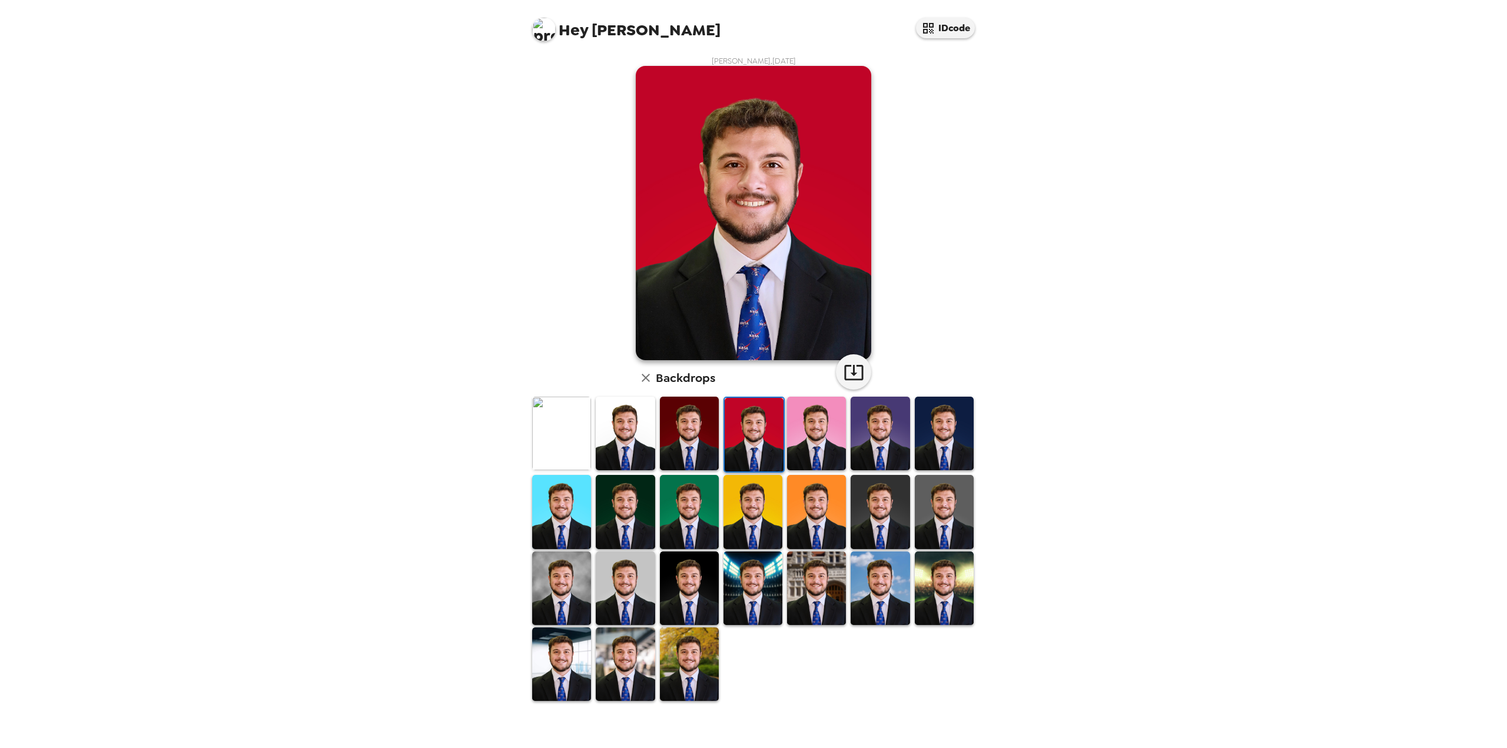
click at [814, 428] on img at bounding box center [816, 434] width 59 height 74
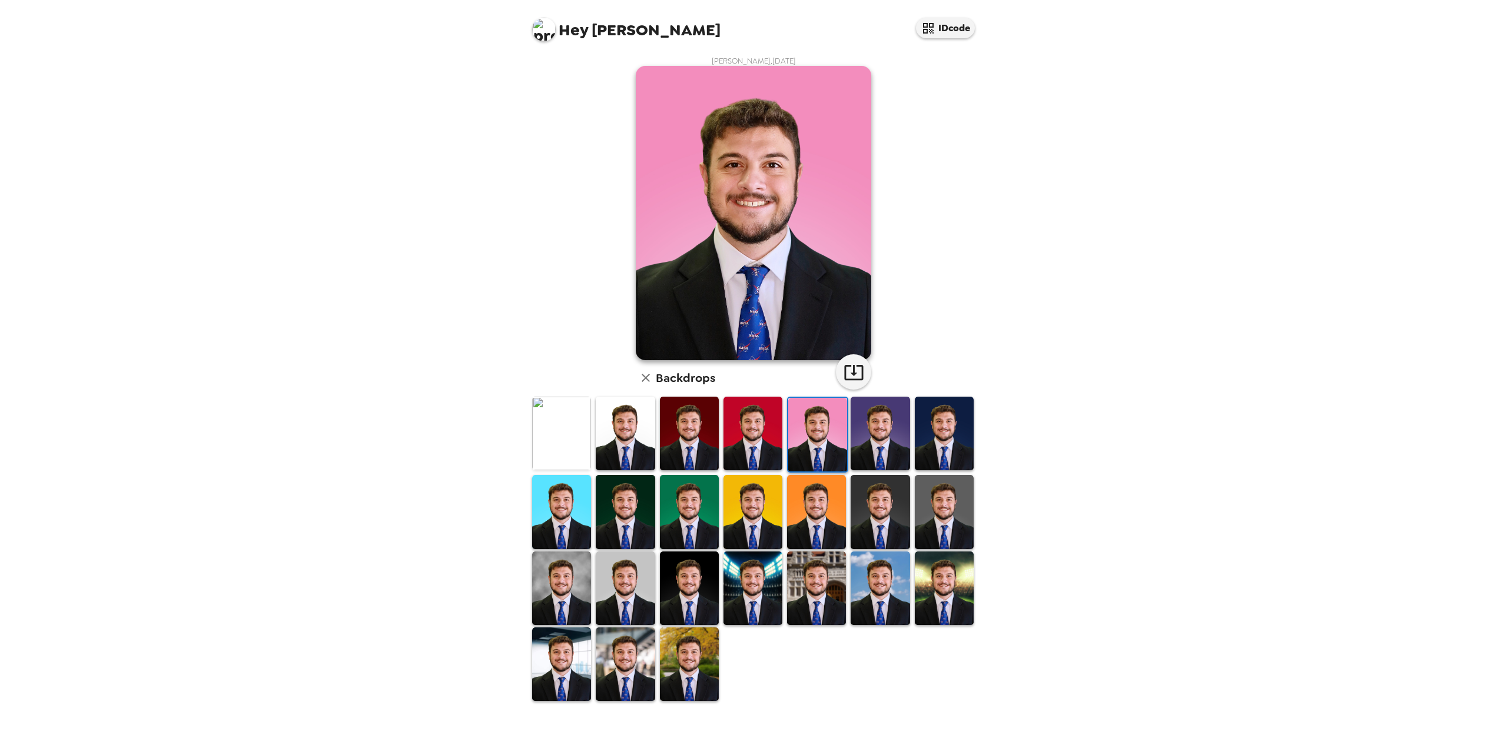
click at [887, 425] on img at bounding box center [880, 434] width 59 height 74
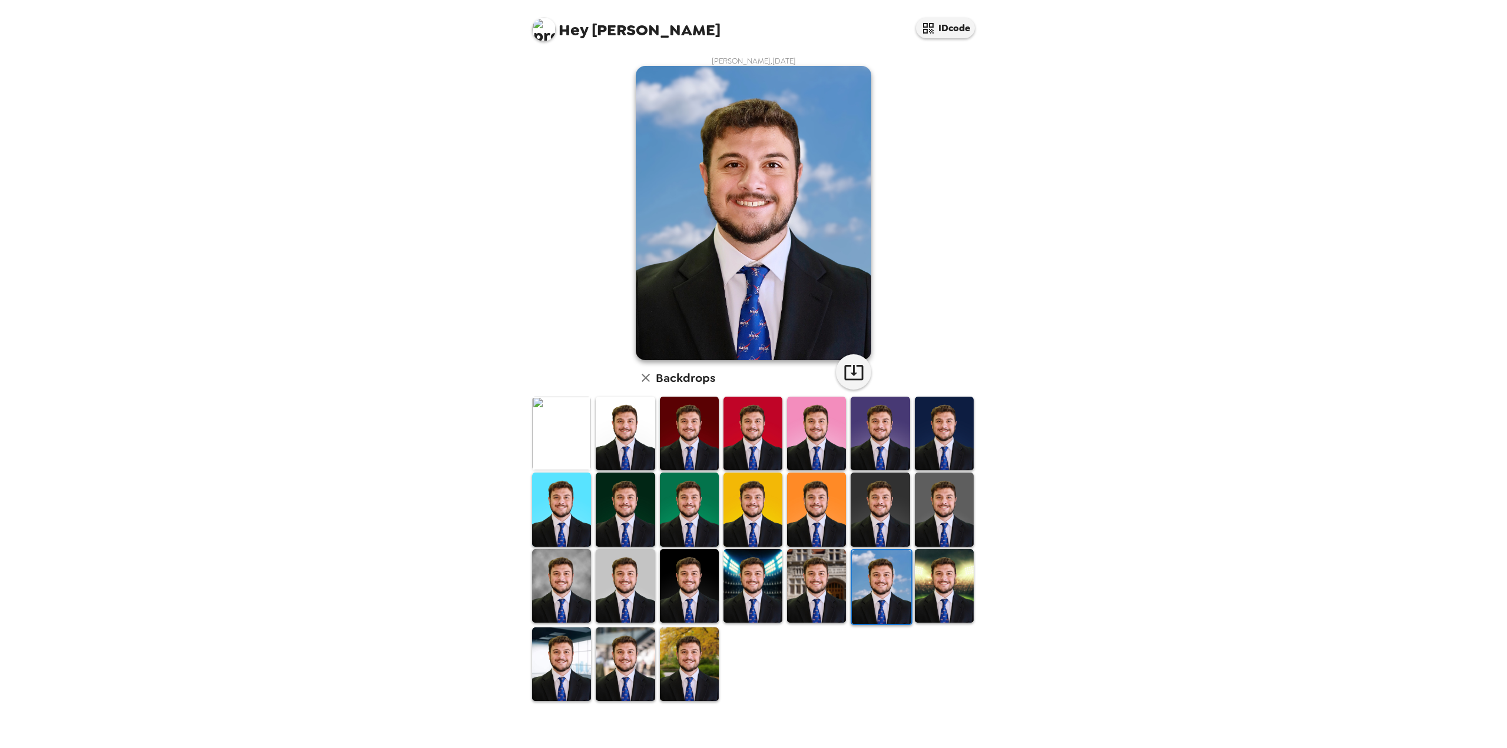
click at [652, 569] on img at bounding box center [625, 586] width 59 height 74
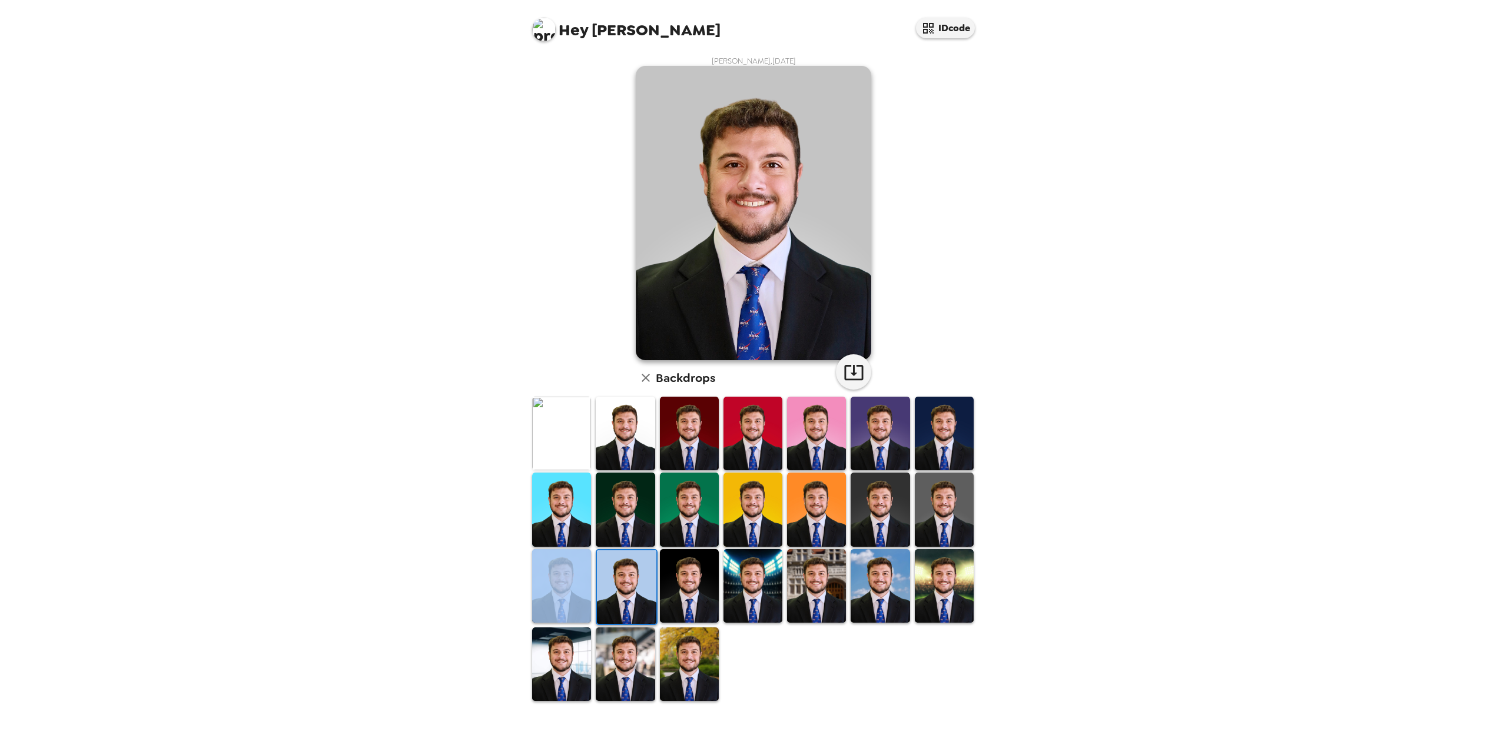
click at [592, 595] on div at bounding box center [756, 549] width 452 height 307
click at [581, 595] on img at bounding box center [561, 586] width 59 height 74
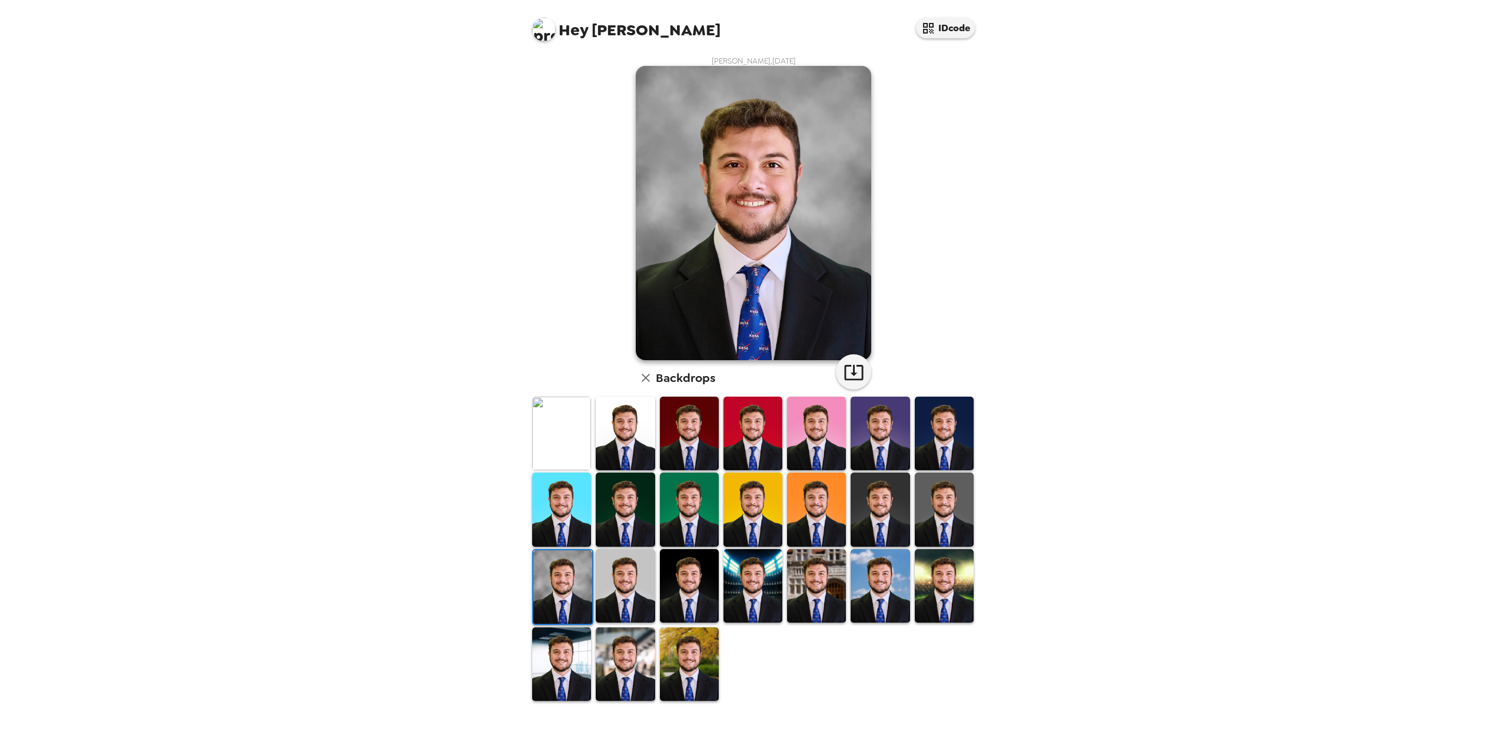
click at [455, 633] on div "Hey [PERSON_NAME] IDcode [PERSON_NAME] , [DATE] Backdrops" at bounding box center [753, 374] width 1507 height 748
click at [537, 508] on img at bounding box center [561, 510] width 59 height 74
